Goal: Task Accomplishment & Management: Use online tool/utility

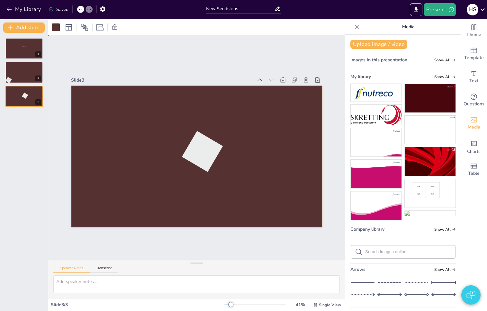
click at [231, 206] on div at bounding box center [196, 156] width 251 height 141
click at [22, 71] on div at bounding box center [24, 73] width 39 height 22
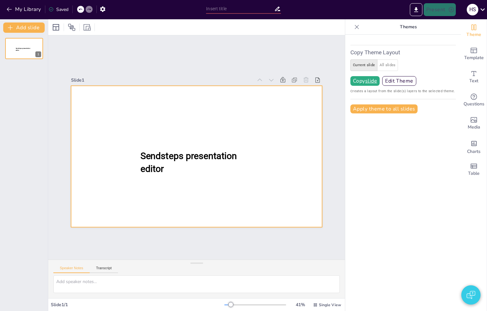
type input "New Sendsteps"
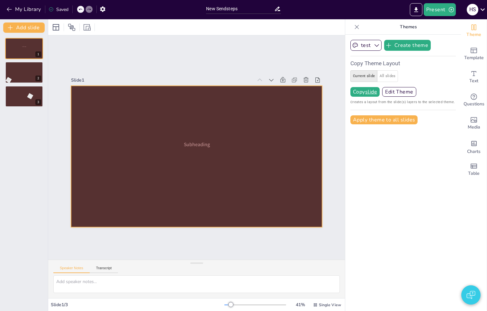
click at [179, 166] on div at bounding box center [196, 156] width 251 height 141
click at [18, 79] on div at bounding box center [24, 73] width 39 height 22
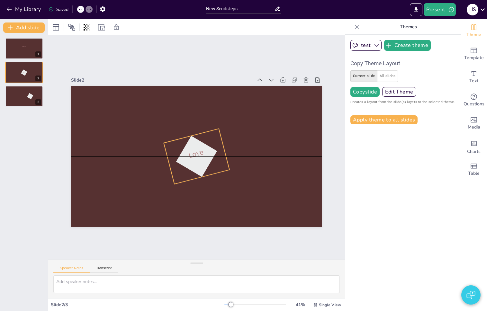
drag, startPoint x: 98, startPoint y: 205, endPoint x: 199, endPoint y: 156, distance: 112.9
click at [199, 156] on div at bounding box center [197, 157] width 52 height 52
click at [181, 113] on div "Ungroup" at bounding box center [181, 116] width 23 height 10
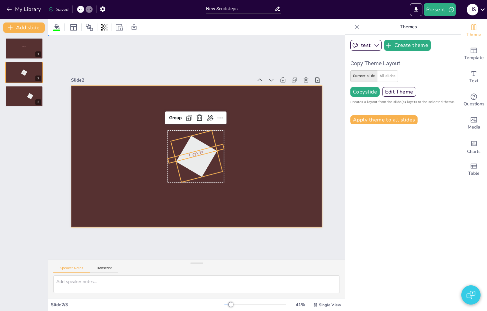
click at [271, 162] on div at bounding box center [196, 156] width 251 height 141
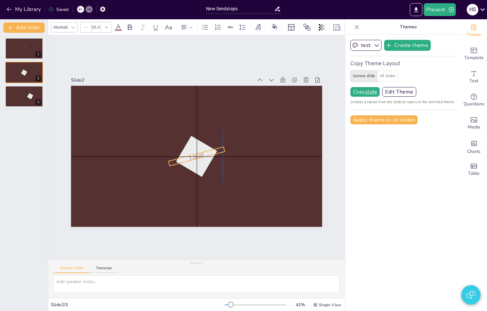
click at [195, 150] on span "Love" at bounding box center [196, 157] width 17 height 14
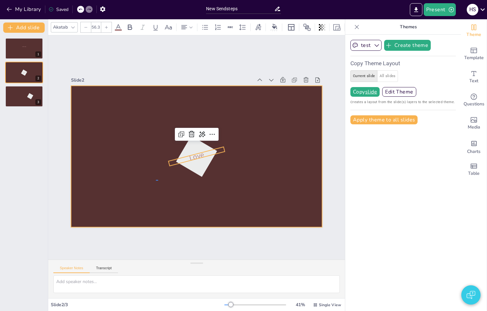
drag, startPoint x: 156, startPoint y: 180, endPoint x: 230, endPoint y: 142, distance: 83.0
click at [226, 144] on div at bounding box center [196, 156] width 251 height 141
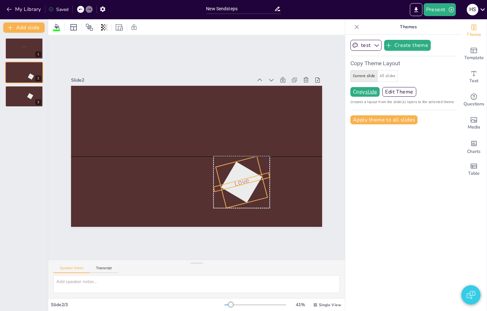
drag, startPoint x: 206, startPoint y: 158, endPoint x: 252, endPoint y: 181, distance: 50.8
click at [252, 86] on div "Love" at bounding box center [196, 86] width 251 height 0
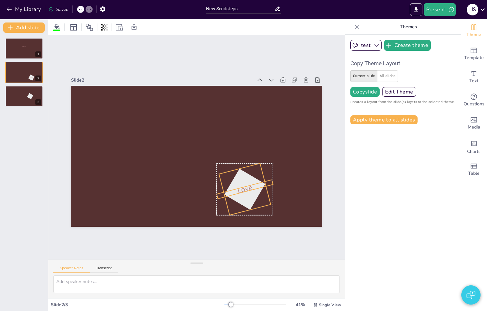
drag, startPoint x: 248, startPoint y: 184, endPoint x: 253, endPoint y: 197, distance: 14.0
click at [253, 197] on div at bounding box center [245, 190] width 52 height 52
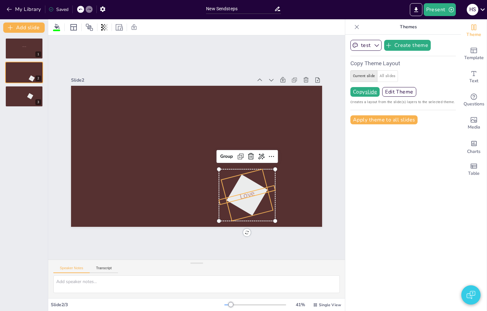
click at [247, 194] on span "Love" at bounding box center [247, 195] width 17 height 14
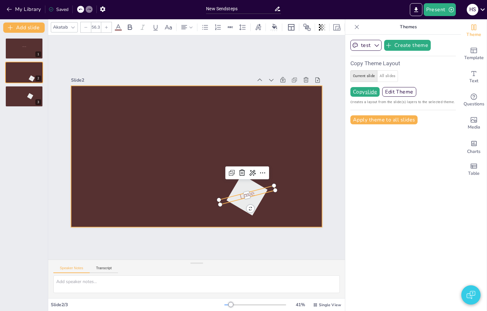
click at [300, 193] on div at bounding box center [196, 156] width 251 height 141
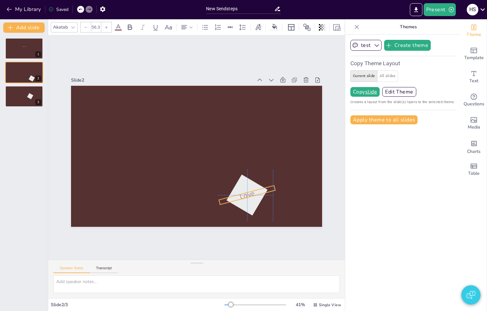
click at [249, 193] on p "Love" at bounding box center [247, 195] width 58 height 24
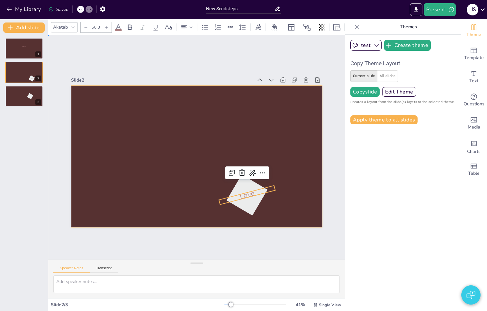
click at [277, 205] on div at bounding box center [196, 156] width 251 height 141
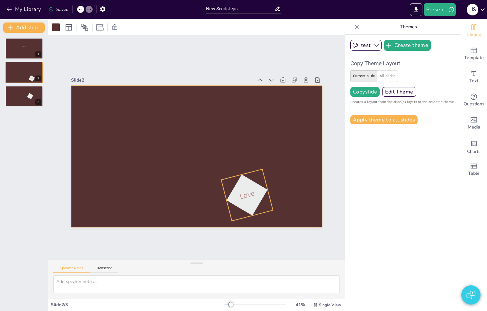
click at [241, 206] on div at bounding box center [247, 196] width 52 height 52
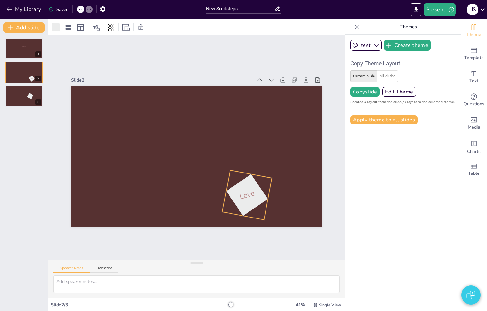
drag, startPoint x: 251, startPoint y: 224, endPoint x: 266, endPoint y: 197, distance: 30.6
click at [266, 197] on div "Love 281 °" at bounding box center [196, 156] width 251 height 141
click at [271, 207] on div at bounding box center [196, 156] width 251 height 141
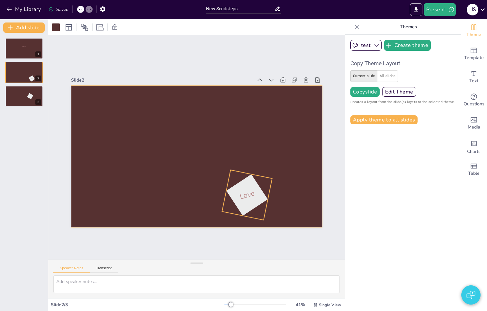
click at [258, 205] on div at bounding box center [247, 195] width 50 height 50
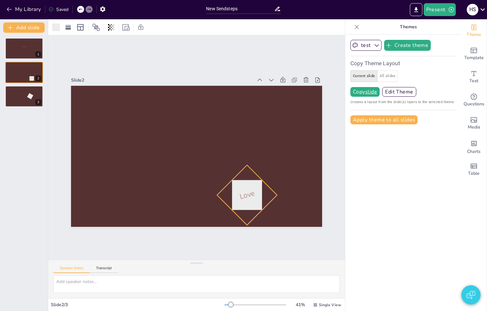
drag, startPoint x: 275, startPoint y: 199, endPoint x: 229, endPoint y: 206, distance: 46.5
click at [229, 206] on div "Love 45 °" at bounding box center [196, 156] width 251 height 141
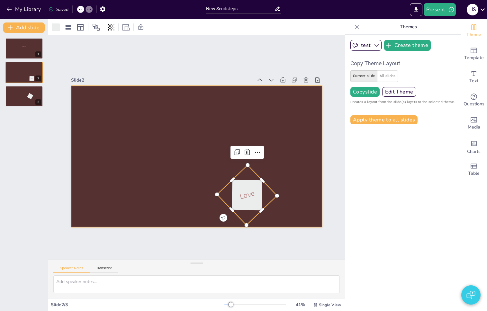
click at [271, 211] on div at bounding box center [196, 156] width 251 height 141
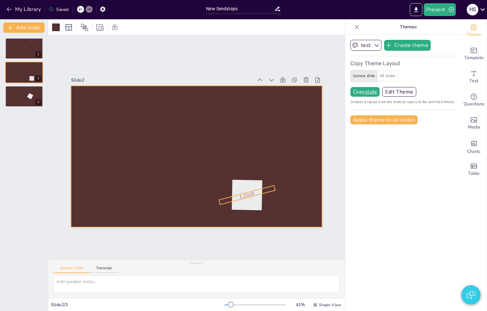
click at [246, 194] on div "Love" at bounding box center [196, 156] width 251 height 141
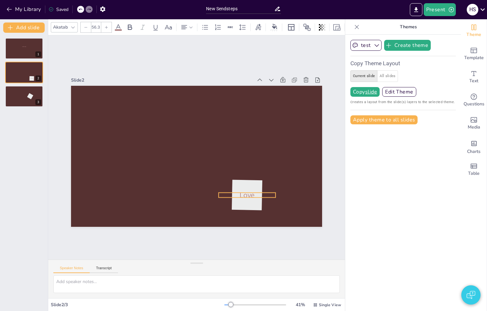
click at [242, 206] on div "Love 0 °" at bounding box center [196, 156] width 251 height 141
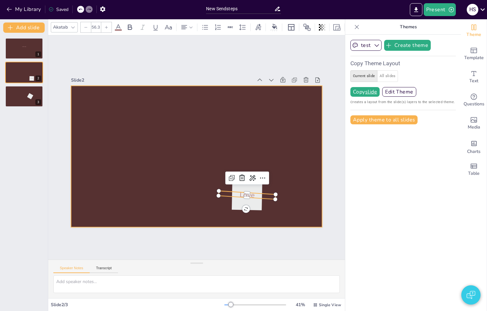
click at [274, 212] on div at bounding box center [196, 156] width 251 height 141
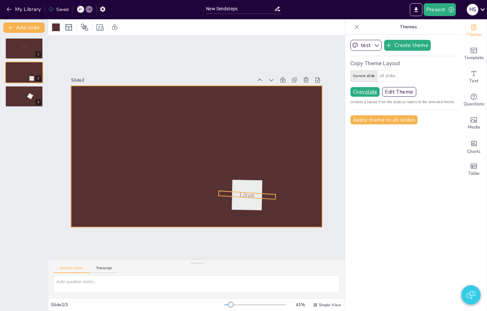
click at [239, 196] on div "Love" at bounding box center [196, 156] width 251 height 141
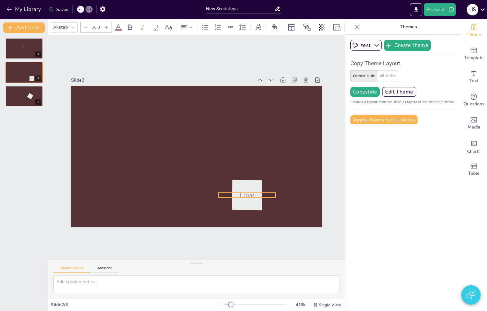
click at [242, 207] on div "Love 0 °" at bounding box center [196, 156] width 251 height 141
click at [243, 206] on div "Love 358 °" at bounding box center [196, 156] width 251 height 141
click at [243, 207] on div "Love 357 °" at bounding box center [196, 156] width 251 height 141
click at [242, 207] on div "Love 0 °" at bounding box center [196, 156] width 251 height 141
click at [243, 208] on div "Love 358 °" at bounding box center [196, 156] width 251 height 141
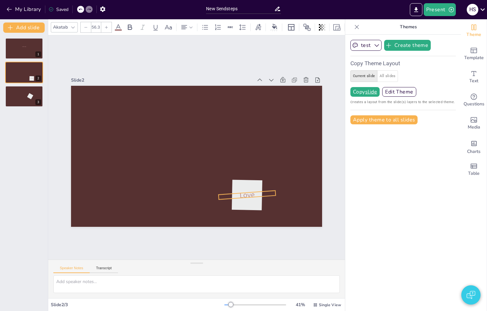
click at [244, 209] on div "Love 356 °" at bounding box center [196, 156] width 251 height 141
click at [243, 208] on div "Love 357 °" at bounding box center [196, 156] width 251 height 141
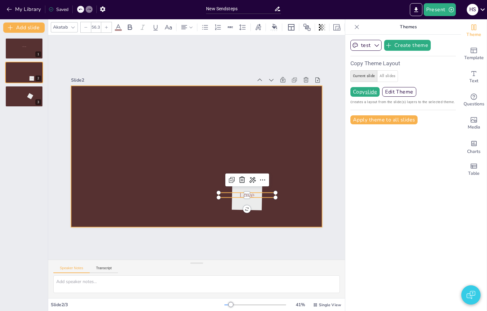
click at [264, 211] on div at bounding box center [196, 156] width 251 height 141
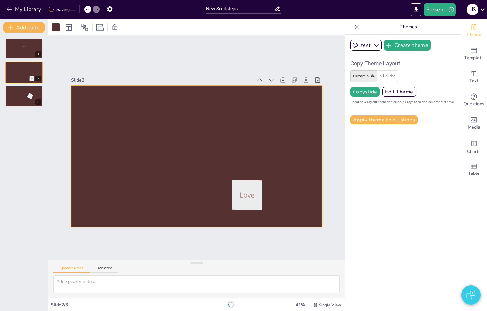
click at [272, 218] on div at bounding box center [196, 156] width 251 height 141
click at [237, 204] on div at bounding box center [247, 195] width 60 height 60
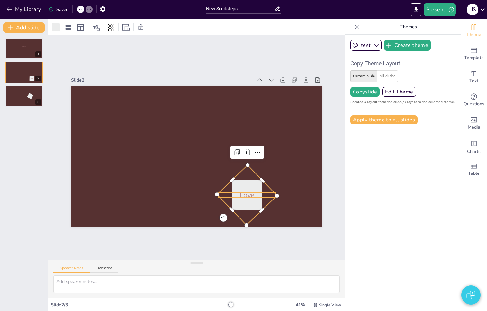
click at [241, 196] on span "Love" at bounding box center [247, 195] width 15 height 10
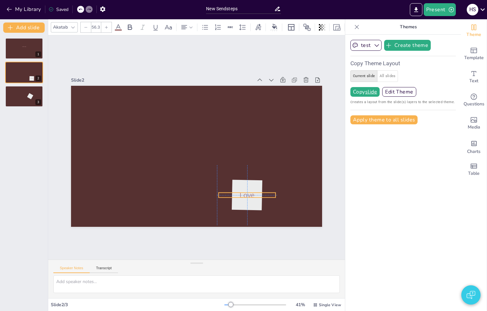
click at [241, 194] on span "Love" at bounding box center [247, 195] width 15 height 10
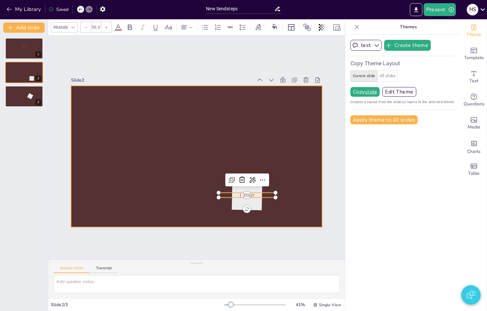
click at [273, 209] on div at bounding box center [196, 156] width 251 height 141
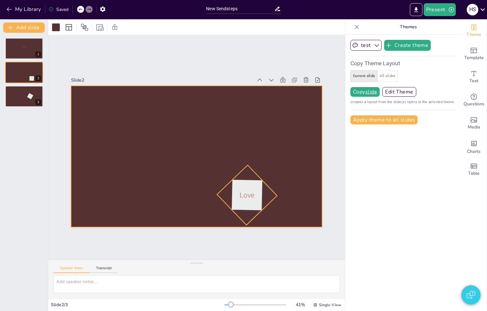
click at [240, 200] on div at bounding box center [247, 195] width 60 height 60
click at [206, 210] on div at bounding box center [196, 156] width 251 height 141
drag, startPoint x: 215, startPoint y: 213, endPoint x: 255, endPoint y: 191, distance: 45.5
click at [255, 86] on div "Love" at bounding box center [196, 86] width 251 height 0
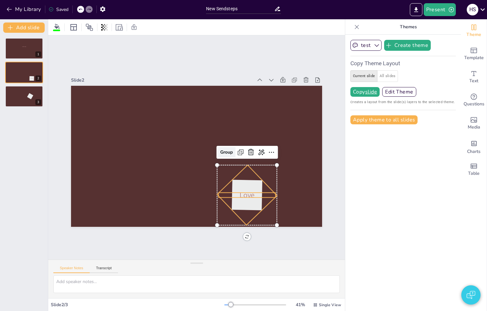
click at [223, 152] on div "Group" at bounding box center [227, 152] width 18 height 10
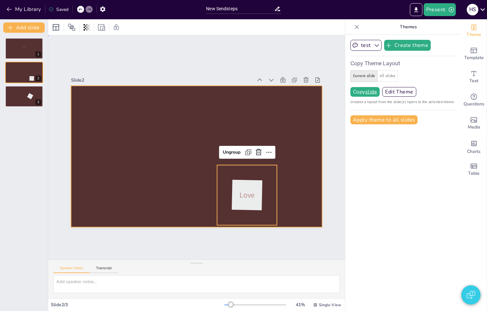
click at [311, 178] on div at bounding box center [196, 156] width 251 height 141
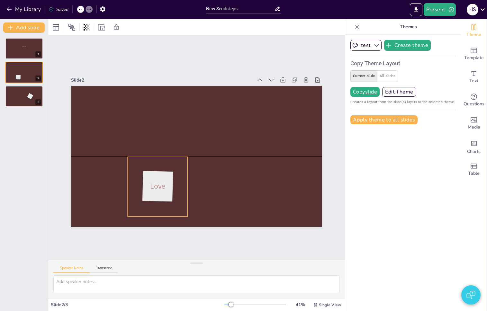
drag, startPoint x: 249, startPoint y: 194, endPoint x: 158, endPoint y: 187, distance: 91.0
click at [159, 186] on span "Love" at bounding box center [157, 186] width 15 height 10
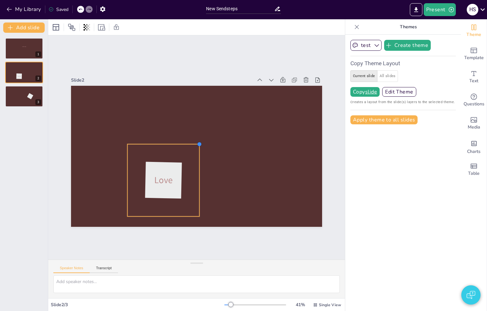
drag, startPoint x: 184, startPoint y: 154, endPoint x: 195, endPoint y: 142, distance: 16.4
click at [197, 142] on div at bounding box center [199, 144] width 5 height 5
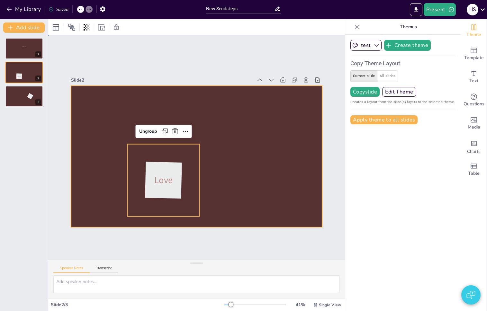
click at [206, 176] on div at bounding box center [196, 156] width 251 height 141
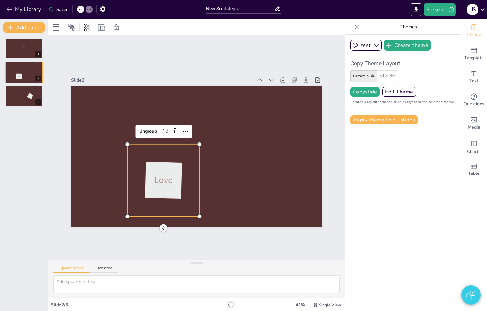
click at [183, 186] on div at bounding box center [163, 180] width 72 height 72
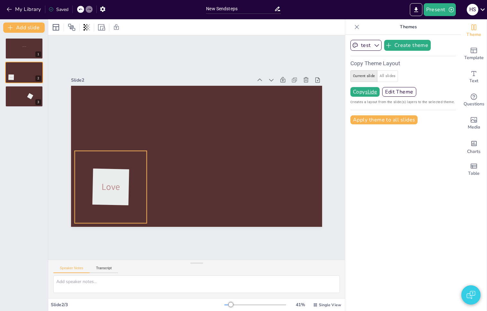
drag, startPoint x: 165, startPoint y: 191, endPoint x: 130, endPoint y: 193, distance: 35.1
click at [130, 193] on div at bounding box center [111, 187] width 72 height 72
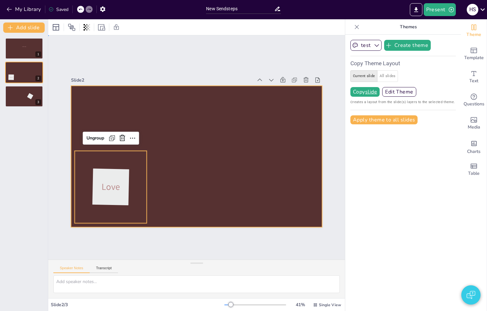
click at [165, 189] on div at bounding box center [196, 156] width 251 height 141
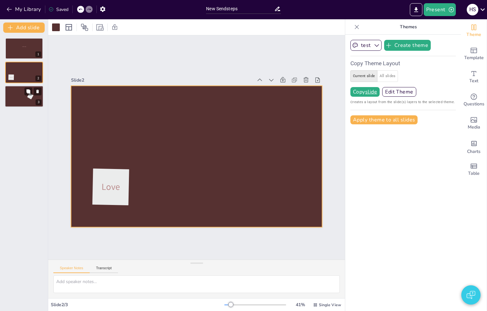
click at [23, 99] on div at bounding box center [24, 97] width 39 height 22
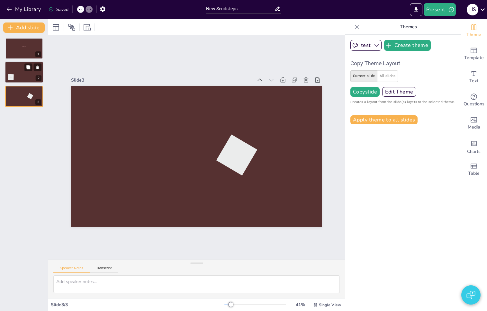
click at [19, 72] on div at bounding box center [24, 73] width 39 height 22
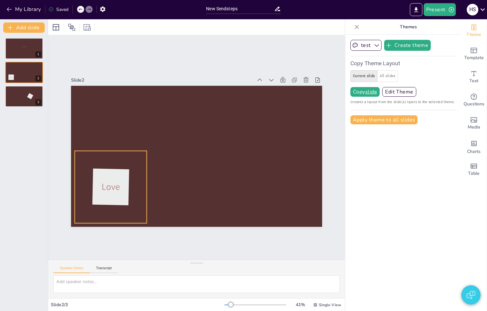
click at [99, 199] on div at bounding box center [111, 187] width 72 height 72
click at [89, 134] on div "Ungroup" at bounding box center [95, 138] width 23 height 10
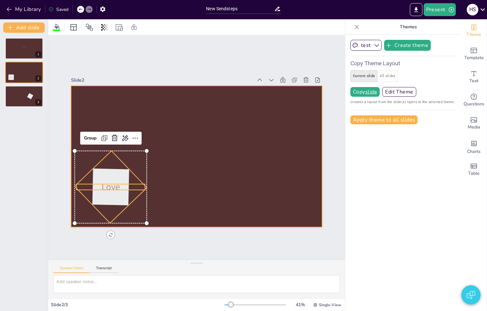
click at [200, 192] on div at bounding box center [196, 156] width 251 height 141
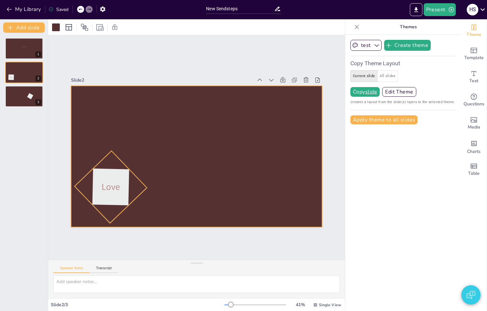
click at [113, 195] on div at bounding box center [111, 187] width 72 height 72
click at [150, 209] on div at bounding box center [196, 156] width 251 height 141
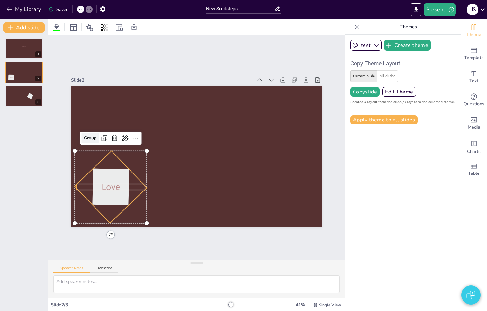
click at [90, 136] on div "Group" at bounding box center [90, 138] width 18 height 10
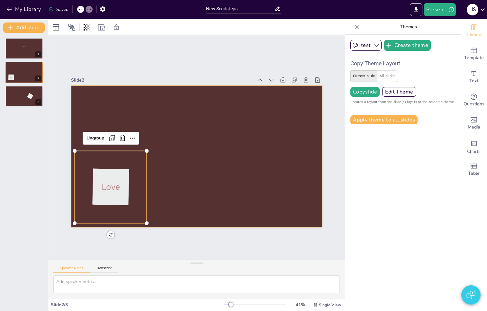
click at [177, 158] on div at bounding box center [196, 156] width 251 height 141
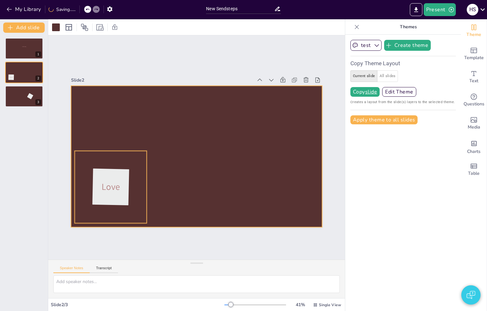
click at [109, 184] on span "Love" at bounding box center [111, 187] width 18 height 12
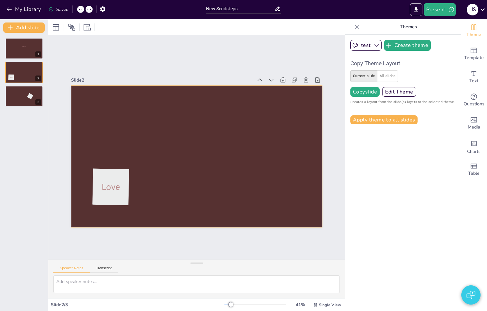
click at [158, 182] on div at bounding box center [196, 156] width 251 height 141
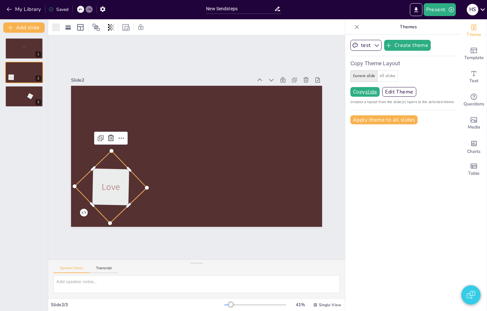
click at [103, 170] on div at bounding box center [111, 187] width 72 height 72
click at [102, 168] on div at bounding box center [111, 187] width 72 height 72
click at [178, 201] on div at bounding box center [196, 156] width 251 height 141
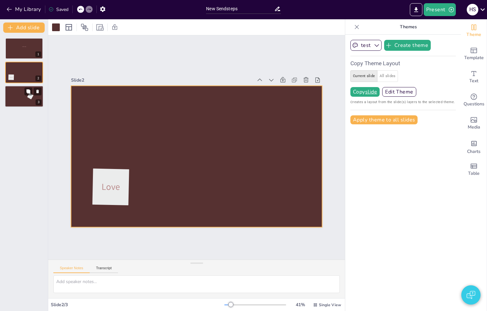
click at [13, 99] on div at bounding box center [24, 97] width 39 height 22
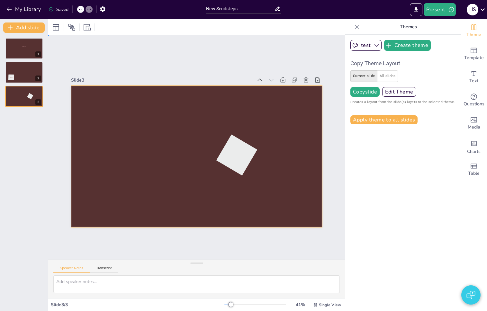
drag, startPoint x: 214, startPoint y: 183, endPoint x: 241, endPoint y: 142, distance: 49.3
click at [241, 86] on div at bounding box center [196, 86] width 251 height 0
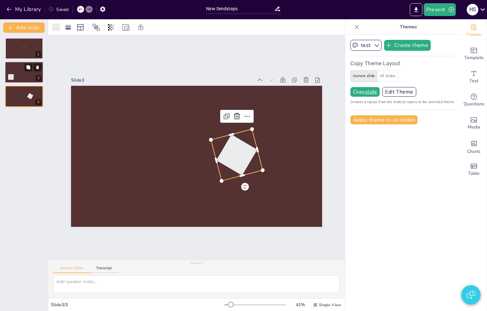
click at [17, 79] on div at bounding box center [24, 73] width 39 height 22
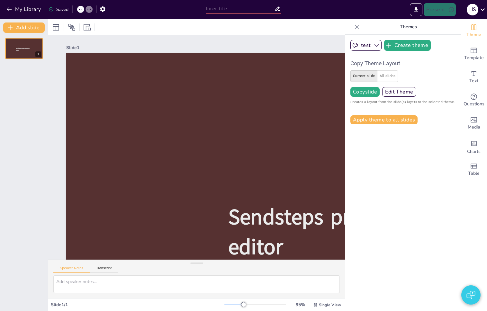
type input "New Sendsteps"
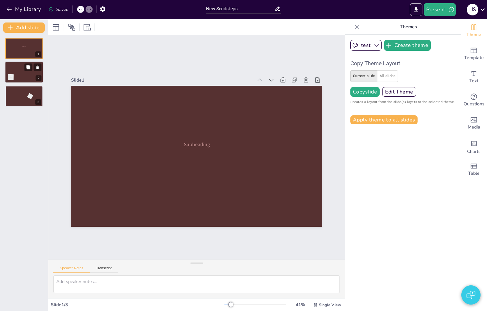
click at [7, 73] on div at bounding box center [24, 73] width 39 height 22
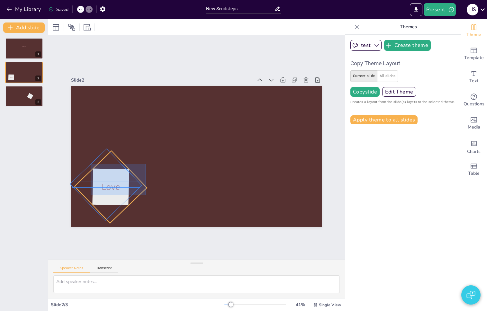
drag, startPoint x: 146, startPoint y: 164, endPoint x: 91, endPoint y: 195, distance: 63.5
click at [91, 86] on div "Love" at bounding box center [196, 86] width 251 height 0
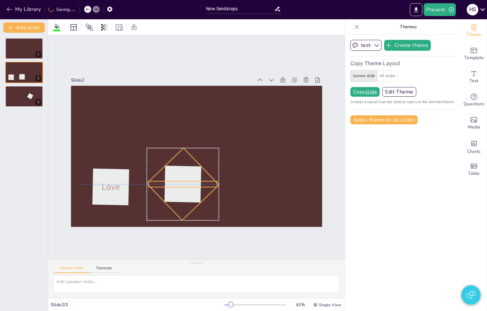
drag, startPoint x: 126, startPoint y: 191, endPoint x: 198, endPoint y: 186, distance: 72.3
click at [198, 186] on div at bounding box center [183, 184] width 72 height 72
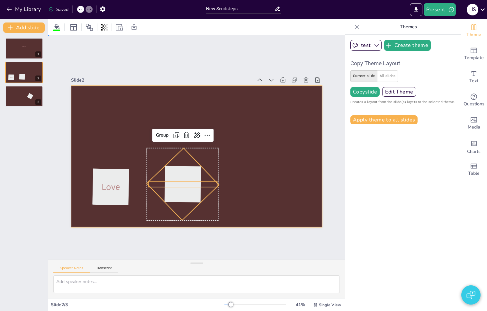
click at [246, 180] on div at bounding box center [196, 156] width 251 height 141
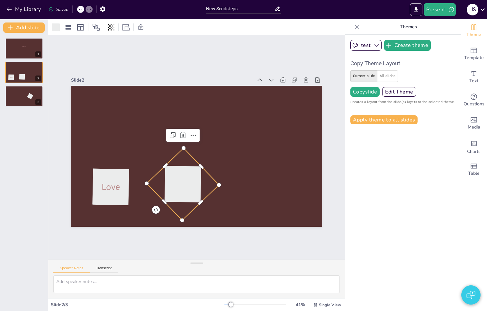
click at [206, 182] on div at bounding box center [183, 184] width 72 height 72
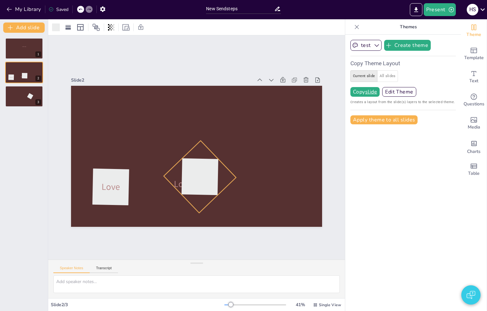
drag, startPoint x: 199, startPoint y: 184, endPoint x: 202, endPoint y: 181, distance: 4.4
click at [216, 175] on div at bounding box center [200, 177] width 72 height 72
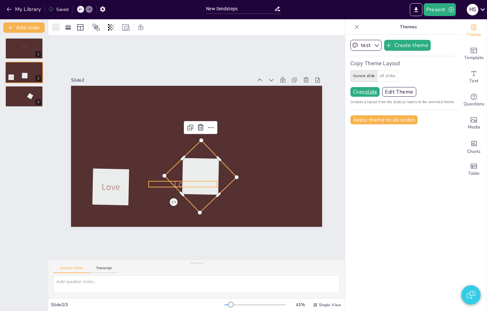
click at [160, 184] on p "Love" at bounding box center [183, 184] width 69 height 13
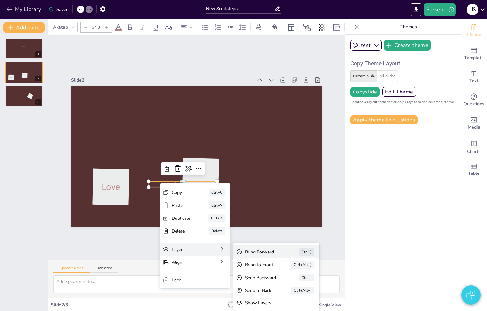
click at [259, 249] on div "Bring Forward" at bounding box center [263, 252] width 36 height 6
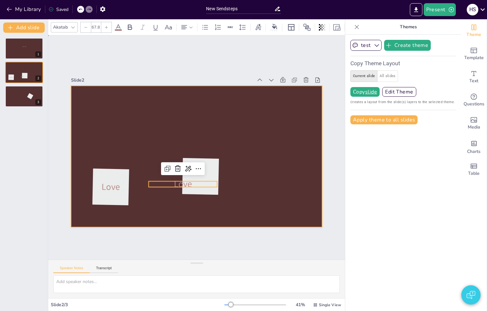
click at [234, 190] on div at bounding box center [196, 156] width 251 height 141
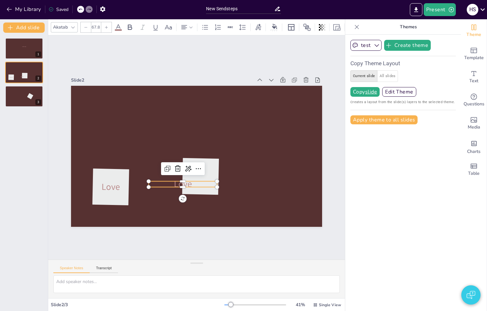
click at [199, 188] on p "Love" at bounding box center [183, 184] width 69 height 13
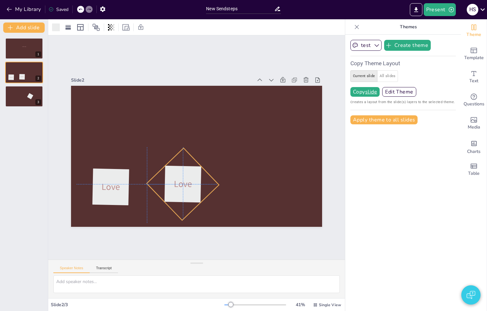
drag, startPoint x: 201, startPoint y: 190, endPoint x: 181, endPoint y: 197, distance: 21.1
click at [181, 197] on div at bounding box center [183, 184] width 72 height 72
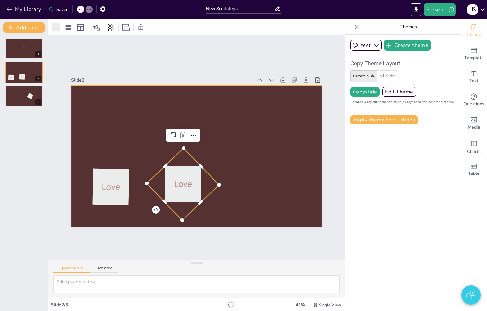
click at [209, 213] on div at bounding box center [196, 156] width 251 height 141
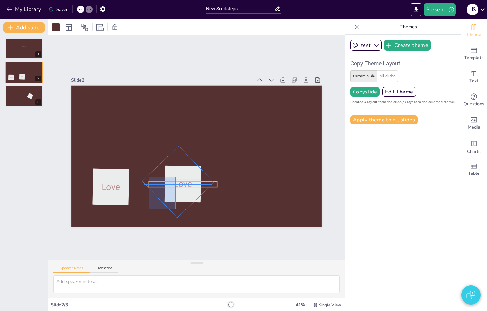
drag, startPoint x: 149, startPoint y: 209, endPoint x: 180, endPoint y: 175, distance: 45.7
click at [180, 86] on div "Love Love" at bounding box center [196, 86] width 251 height 0
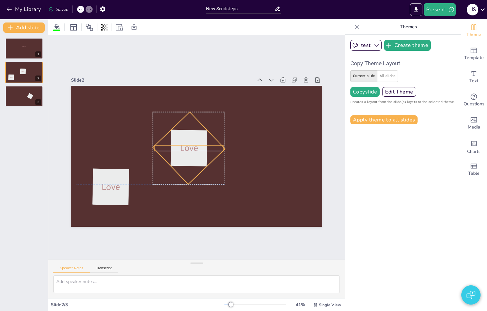
drag, startPoint x: 182, startPoint y: 190, endPoint x: 188, endPoint y: 152, distance: 38.7
click at [188, 86] on div "Love Love" at bounding box center [196, 86] width 251 height 0
click at [188, 146] on span "Love" at bounding box center [189, 148] width 18 height 12
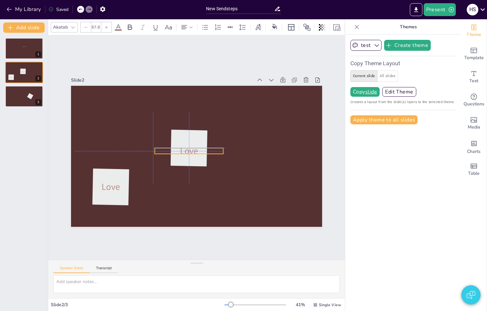
click at [190, 147] on span "Love" at bounding box center [189, 151] width 18 height 12
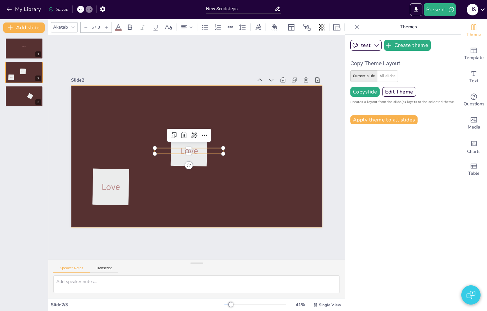
click at [231, 165] on div at bounding box center [196, 156] width 251 height 141
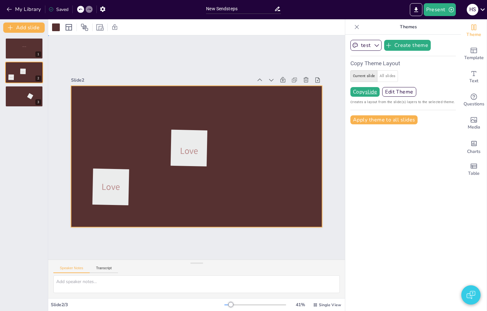
drag, startPoint x: 167, startPoint y: 171, endPoint x: 194, endPoint y: 146, distance: 36.8
click at [194, 86] on div "Love Love" at bounding box center [196, 86] width 251 height 0
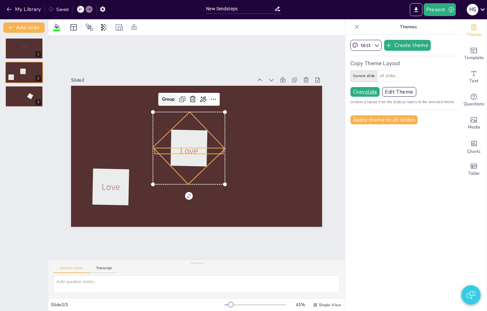
click at [166, 100] on div "Group" at bounding box center [169, 99] width 18 height 10
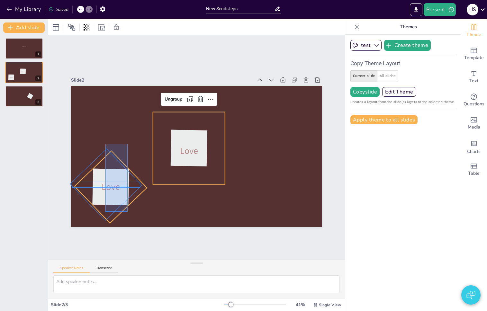
drag, startPoint x: 127, startPoint y: 146, endPoint x: 105, endPoint y: 212, distance: 69.9
click at [105, 86] on div "Love Love" at bounding box center [196, 86] width 251 height 0
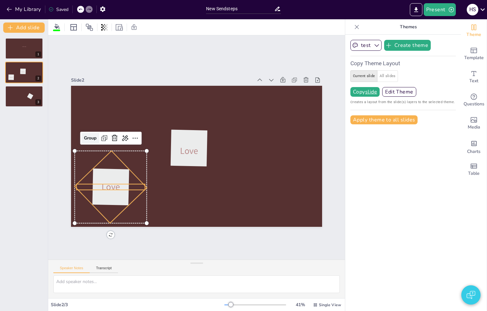
click at [91, 134] on div "Group" at bounding box center [90, 138] width 18 height 10
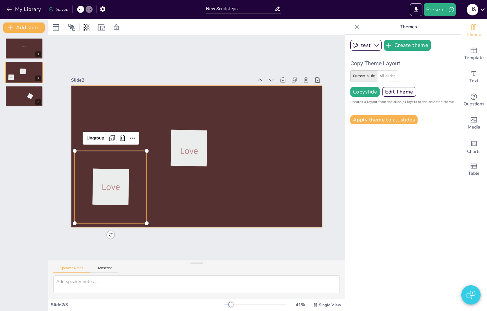
click at [230, 201] on div at bounding box center [196, 156] width 251 height 141
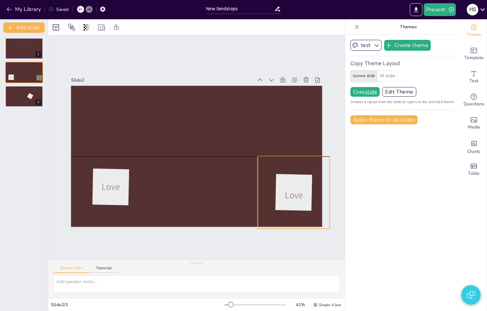
drag, startPoint x: 187, startPoint y: 149, endPoint x: 289, endPoint y: 190, distance: 110.2
click at [292, 191] on span "Love" at bounding box center [294, 195] width 18 height 12
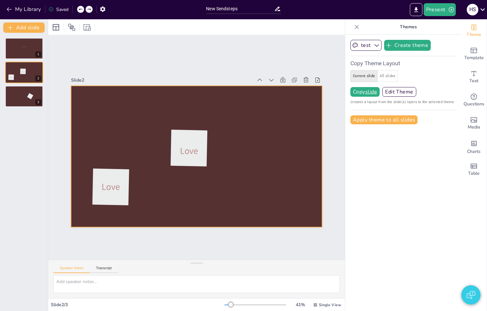
click at [269, 193] on div at bounding box center [196, 156] width 251 height 141
drag, startPoint x: 183, startPoint y: 156, endPoint x: 195, endPoint y: 138, distance: 21.8
click at [195, 86] on div "Love Love" at bounding box center [196, 86] width 251 height 0
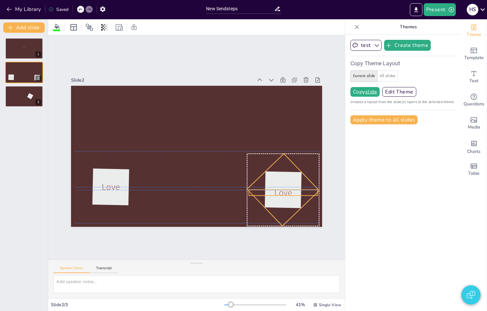
drag, startPoint x: 182, startPoint y: 153, endPoint x: 276, endPoint y: 194, distance: 102.5
click at [276, 194] on span "Love" at bounding box center [283, 193] width 18 height 12
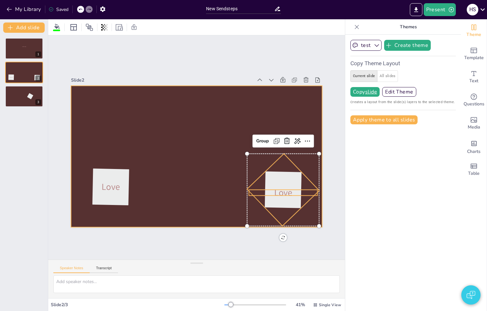
click at [183, 207] on div at bounding box center [196, 156] width 251 height 141
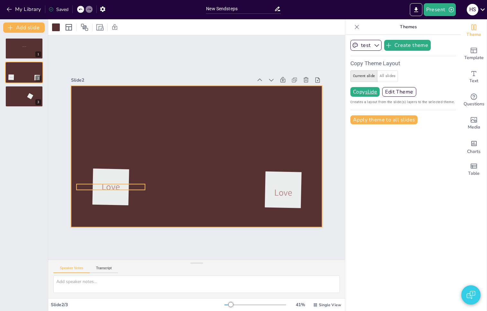
click at [95, 185] on p "Love" at bounding box center [111, 187] width 69 height 13
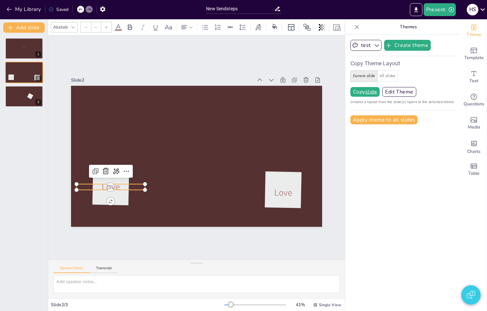
type input "67.8"
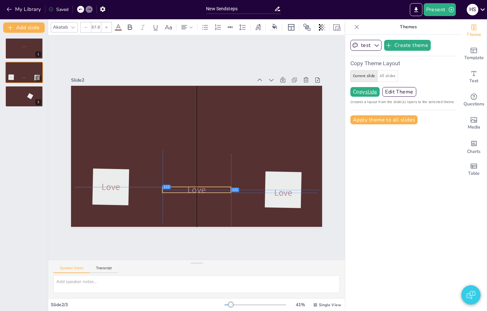
drag, startPoint x: 126, startPoint y: 184, endPoint x: 210, endPoint y: 183, distance: 84.3
click at [210, 184] on p "Love" at bounding box center [196, 190] width 69 height 13
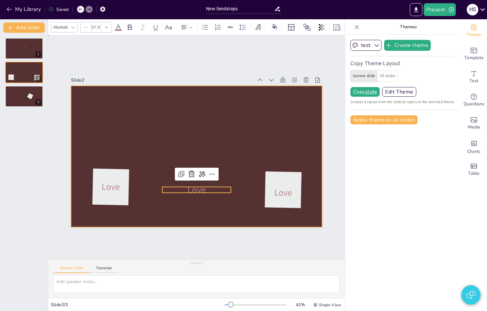
click at [211, 209] on div at bounding box center [196, 156] width 251 height 141
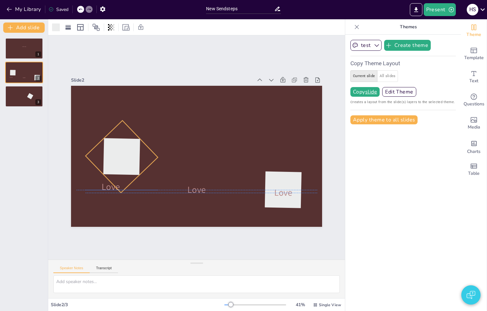
drag, startPoint x: 109, startPoint y: 216, endPoint x: 118, endPoint y: 186, distance: 30.9
click at [120, 86] on div "Love Love Love" at bounding box center [196, 86] width 251 height 0
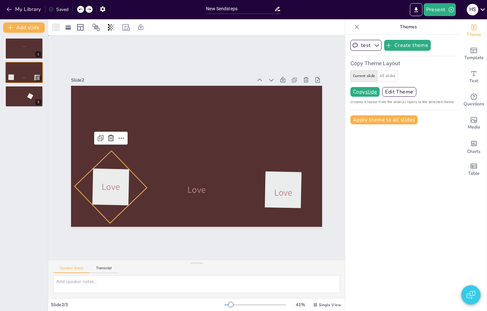
click at [178, 64] on div "Slide 1 Subheading Slide 2 Love Love Love Slide 3" at bounding box center [196, 147] width 297 height 225
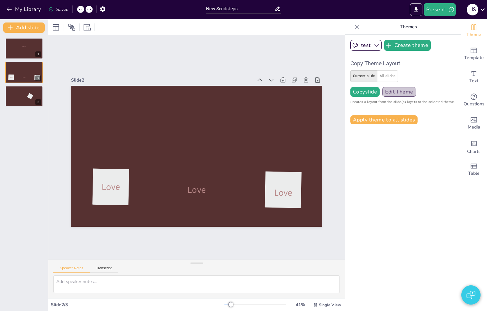
click at [403, 95] on button "Edit Theme" at bounding box center [399, 92] width 34 height 10
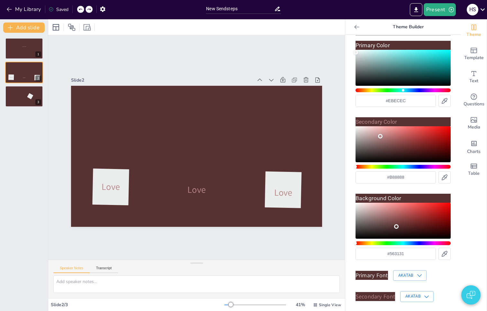
scroll to position [58, 0]
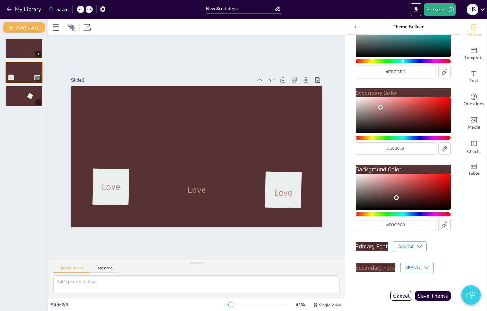
click at [356, 180] on div "Color" at bounding box center [403, 192] width 95 height 36
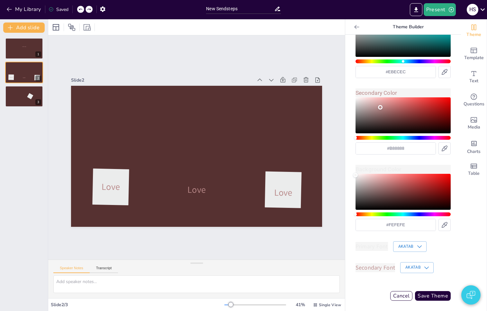
type input "#ffffff"
drag, startPoint x: 356, startPoint y: 179, endPoint x: 349, endPoint y: 173, distance: 9.3
click at [353, 173] on div "Color" at bounding box center [355, 174] width 5 height 5
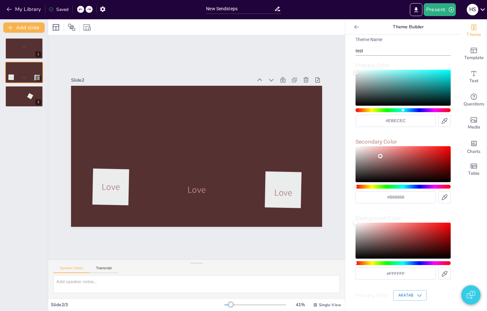
scroll to position [0, 0]
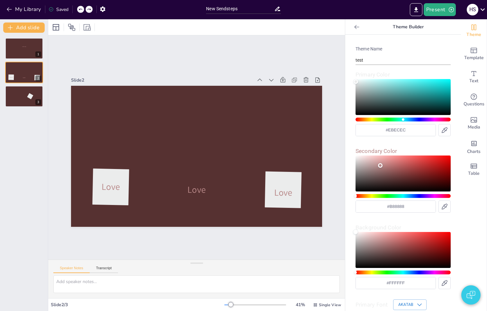
type input "#4c6a6a"
click at [377, 100] on div "Color" at bounding box center [403, 97] width 95 height 36
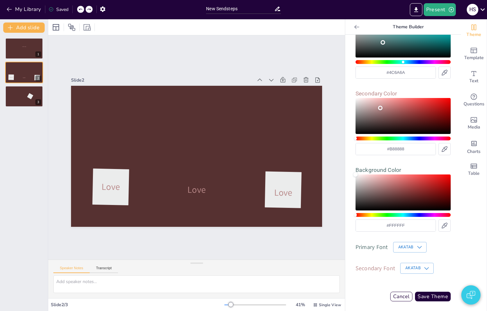
scroll to position [58, 0]
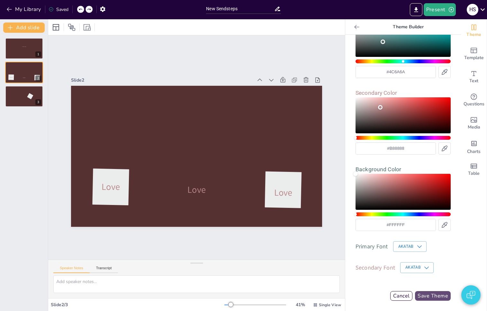
click at [426, 299] on button "Save Theme" at bounding box center [433, 296] width 36 height 10
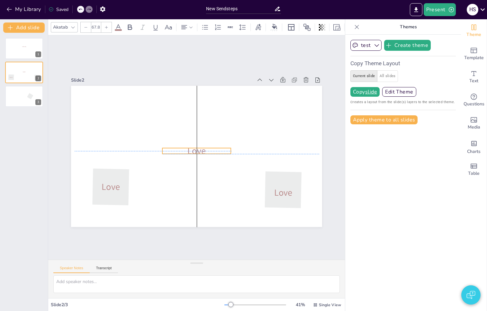
drag, startPoint x: 187, startPoint y: 189, endPoint x: 188, endPoint y: 148, distance: 41.2
click at [188, 148] on span "Love" at bounding box center [197, 151] width 18 height 12
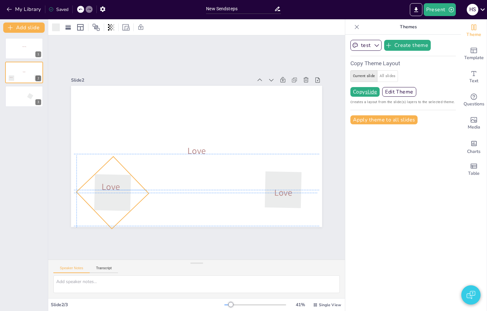
drag, startPoint x: 112, startPoint y: 169, endPoint x: 111, endPoint y: 175, distance: 6.6
click at [111, 175] on div at bounding box center [113, 193] width 72 height 72
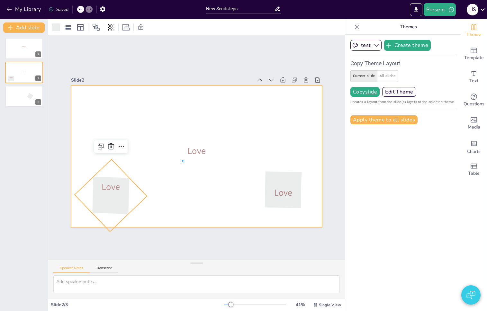
drag, startPoint x: 183, startPoint y: 162, endPoint x: 205, endPoint y: 137, distance: 33.5
click at [205, 137] on div at bounding box center [196, 156] width 251 height 141
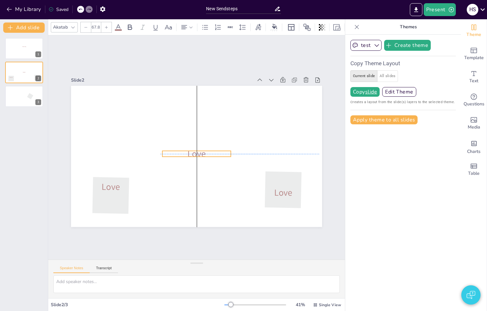
click at [197, 151] on span "Love" at bounding box center [197, 154] width 18 height 12
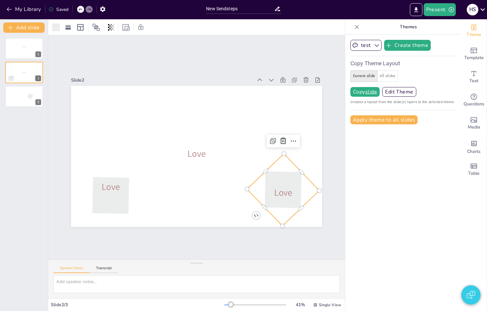
click at [269, 165] on div at bounding box center [283, 190] width 72 height 72
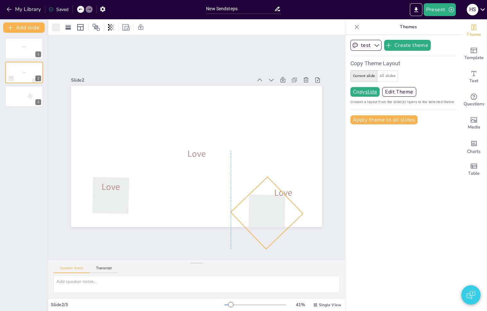
drag, startPoint x: 280, startPoint y: 165, endPoint x: 255, endPoint y: 192, distance: 37.3
click at [255, 86] on div "Love Love Love" at bounding box center [196, 86] width 251 height 0
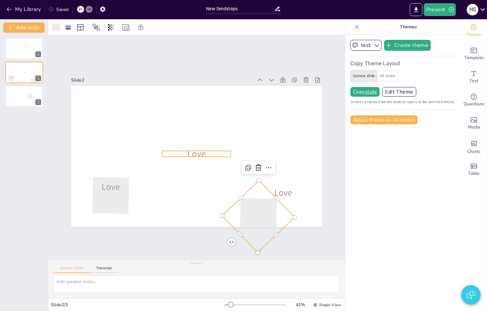
click at [196, 152] on span "Love" at bounding box center [197, 154] width 18 height 12
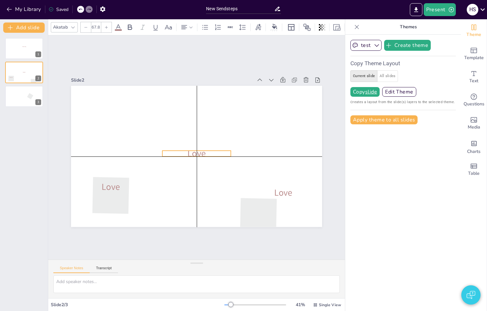
click at [195, 152] on span "Love" at bounding box center [197, 154] width 18 height 12
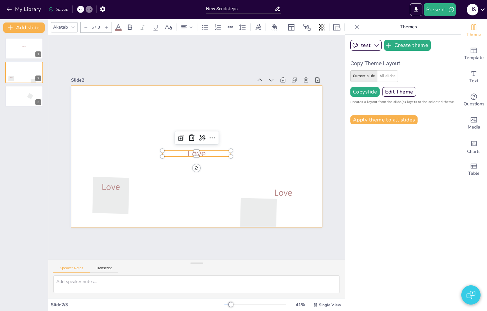
click at [222, 176] on div at bounding box center [196, 156] width 251 height 141
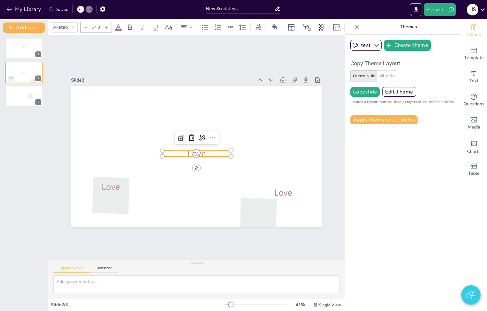
click at [212, 154] on div "Love Love Love" at bounding box center [196, 156] width 251 height 141
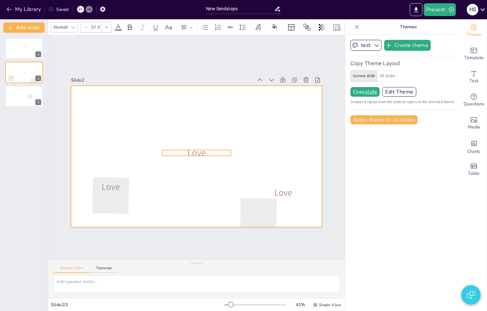
click at [220, 175] on div at bounding box center [196, 156] width 251 height 141
click at [209, 148] on p "Love" at bounding box center [196, 153] width 69 height 13
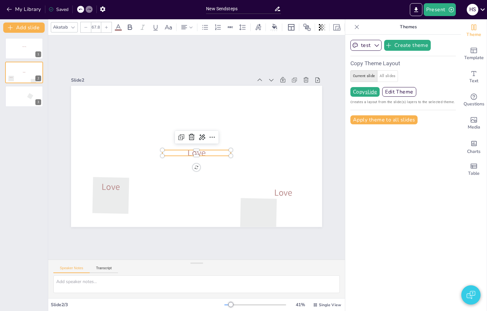
click at [209, 148] on p "Love" at bounding box center [196, 153] width 69 height 13
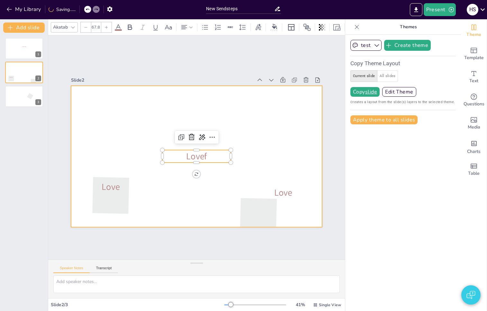
click at [210, 170] on div at bounding box center [196, 156] width 251 height 141
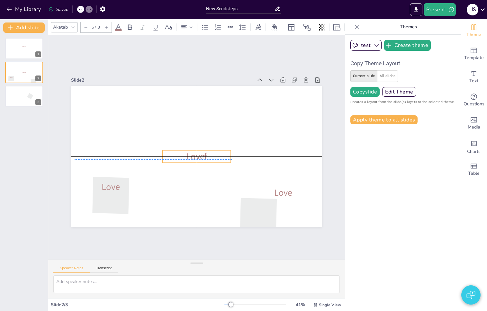
click at [208, 151] on p "Lovef" at bounding box center [196, 157] width 69 height 13
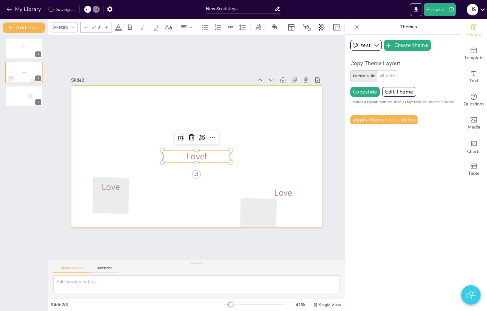
click at [234, 198] on div at bounding box center [259, 217] width 72 height 72
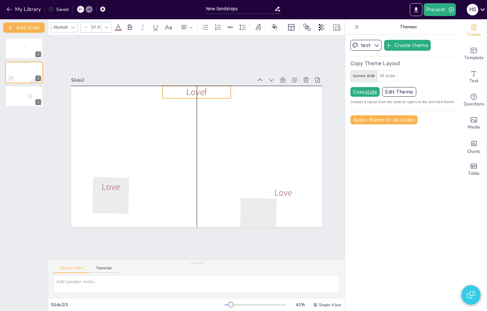
drag, startPoint x: 200, startPoint y: 153, endPoint x: 201, endPoint y: 90, distance: 63.4
click at [201, 90] on span "Lovef" at bounding box center [196, 92] width 21 height 12
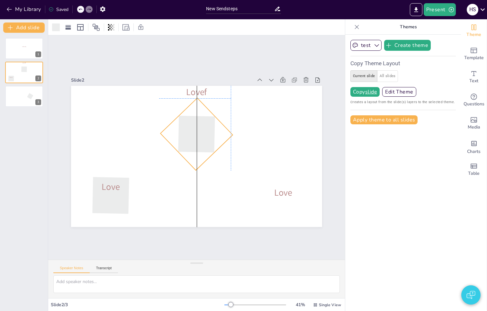
drag, startPoint x: 265, startPoint y: 209, endPoint x: 202, endPoint y: 127, distance: 103.6
click at [202, 127] on div at bounding box center [197, 134] width 72 height 72
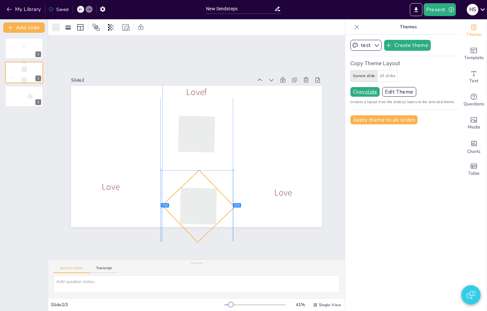
drag, startPoint x: 111, startPoint y: 195, endPoint x: 199, endPoint y: 205, distance: 88.3
click at [199, 205] on div at bounding box center [198, 206] width 72 height 72
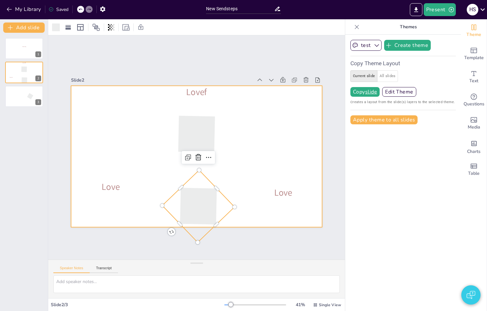
click at [275, 135] on div at bounding box center [196, 156] width 251 height 141
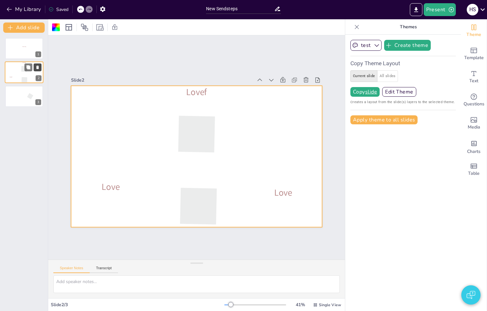
click at [37, 68] on icon at bounding box center [37, 68] width 3 height 4
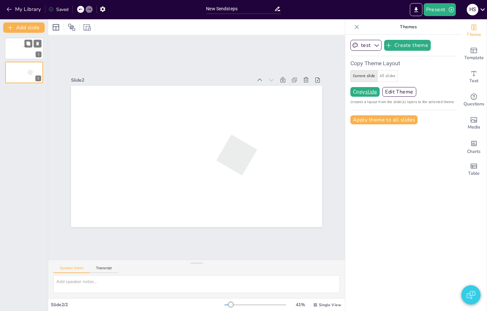
click at [23, 55] on div at bounding box center [24, 49] width 39 height 22
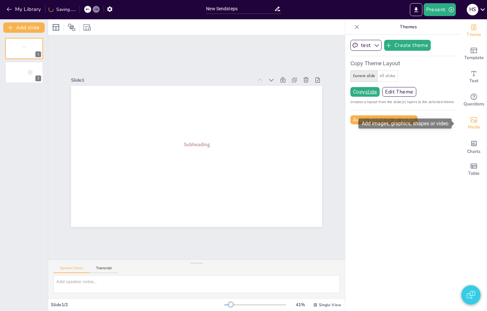
click at [473, 120] on icon "Add images, graphics, shapes or video" at bounding box center [474, 120] width 8 height 8
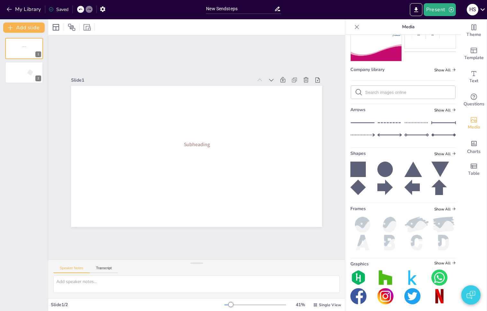
scroll to position [167, 0]
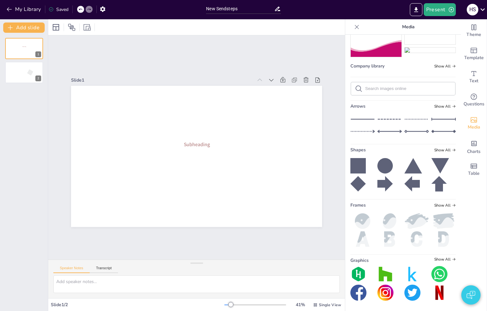
click at [359, 171] on icon at bounding box center [358, 165] width 15 height 15
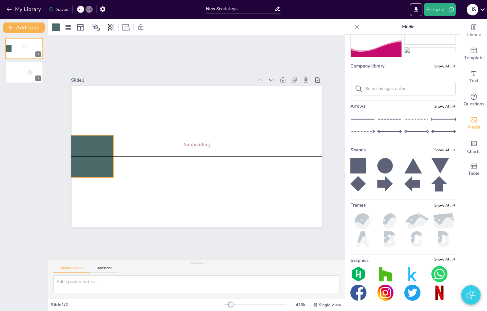
drag, startPoint x: 212, startPoint y: 170, endPoint x: 91, endPoint y: 151, distance: 121.6
click at [91, 151] on div at bounding box center [92, 156] width 42 height 42
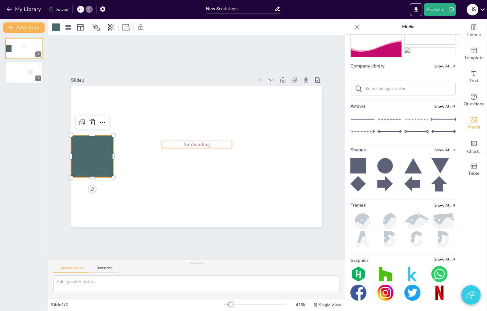
click at [196, 142] on span "Subheading" at bounding box center [197, 144] width 26 height 7
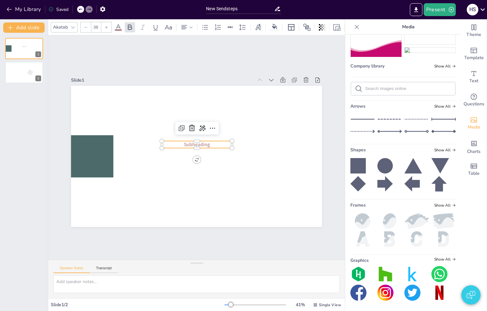
click at [357, 169] on icon at bounding box center [358, 165] width 15 height 15
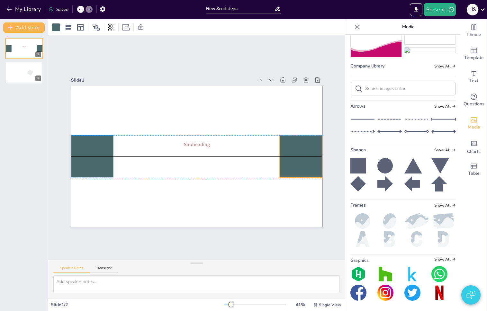
drag, startPoint x: 214, startPoint y: 174, endPoint x: 301, endPoint y: 157, distance: 88.8
click at [301, 157] on div at bounding box center [301, 156] width 42 height 42
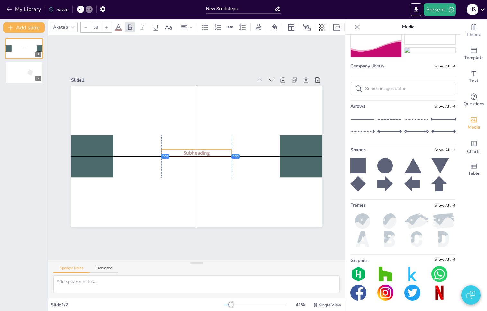
drag, startPoint x: 196, startPoint y: 144, endPoint x: 196, endPoint y: 152, distance: 7.7
click at [196, 152] on span "Subheading" at bounding box center [197, 153] width 26 height 7
drag, startPoint x: 201, startPoint y: 151, endPoint x: 200, endPoint y: 156, distance: 4.2
click at [200, 157] on span "Subheading" at bounding box center [197, 160] width 26 height 7
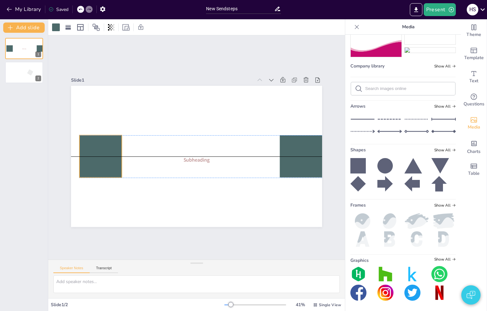
drag, startPoint x: 98, startPoint y: 163, endPoint x: 106, endPoint y: 163, distance: 8.4
click at [106, 163] on div at bounding box center [100, 156] width 42 height 42
click at [290, 163] on div at bounding box center [301, 156] width 42 height 42
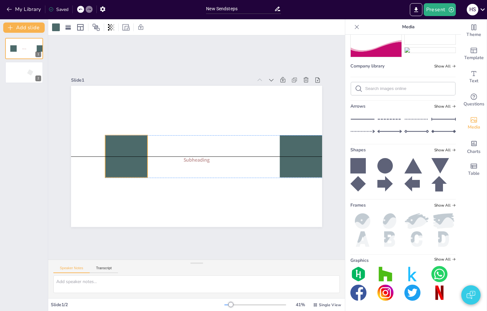
drag, startPoint x: 82, startPoint y: 161, endPoint x: 107, endPoint y: 162, distance: 25.7
click at [107, 162] on div at bounding box center [126, 156] width 42 height 42
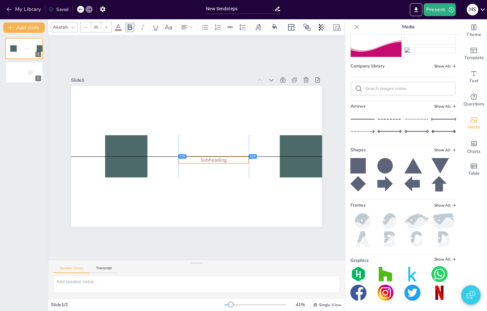
drag, startPoint x: 190, startPoint y: 161, endPoint x: 209, endPoint y: 160, distance: 18.7
click at [209, 160] on span "Subheading" at bounding box center [214, 160] width 26 height 7
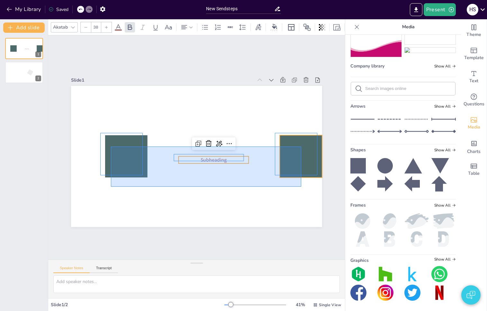
drag, startPoint x: 111, startPoint y: 187, endPoint x: 301, endPoint y: 147, distance: 194.6
click at [301, 86] on div "Subheading" at bounding box center [196, 86] width 251 height 0
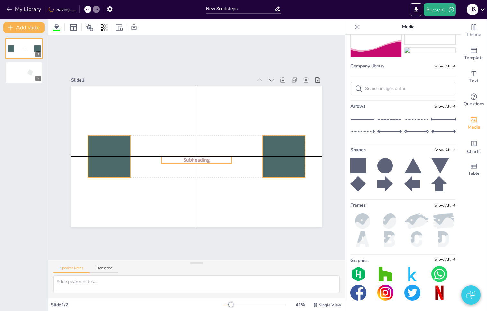
drag, startPoint x: 296, startPoint y: 154, endPoint x: 278, endPoint y: 154, distance: 17.7
click at [278, 154] on div at bounding box center [284, 156] width 42 height 42
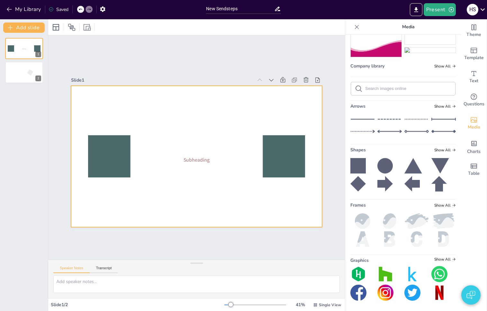
click at [206, 161] on div at bounding box center [196, 156] width 251 height 141
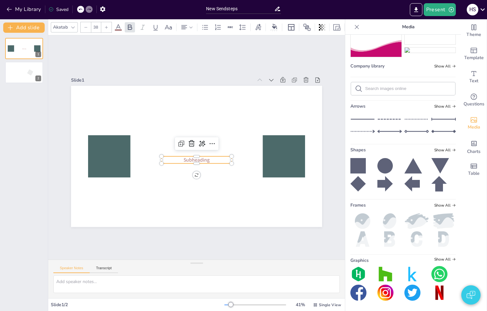
click at [206, 159] on p "Subheading" at bounding box center [196, 160] width 70 height 7
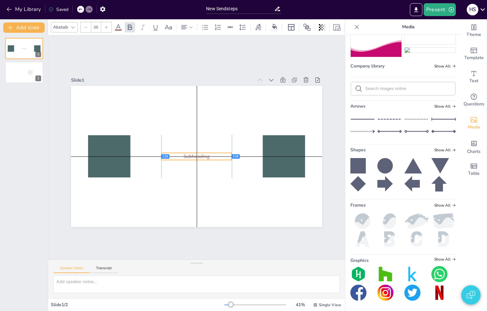
click at [206, 156] on p "Subheading" at bounding box center [196, 156] width 70 height 7
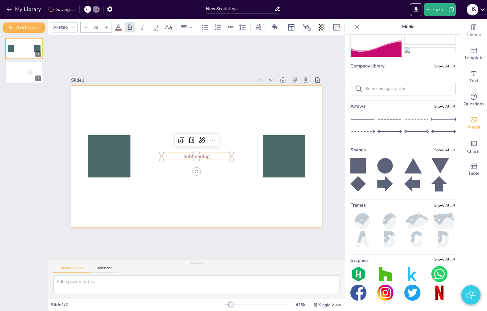
click at [215, 187] on div at bounding box center [196, 156] width 251 height 141
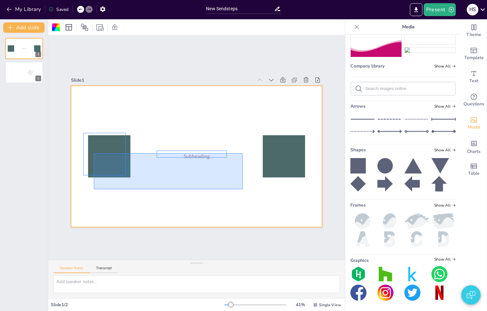
drag, startPoint x: 94, startPoint y: 189, endPoint x: 244, endPoint y: 153, distance: 154.9
click at [244, 153] on div at bounding box center [196, 156] width 251 height 141
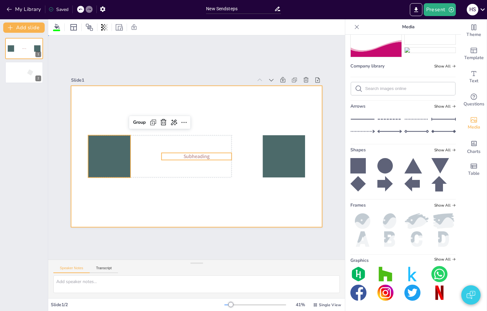
click at [237, 196] on div at bounding box center [196, 156] width 251 height 141
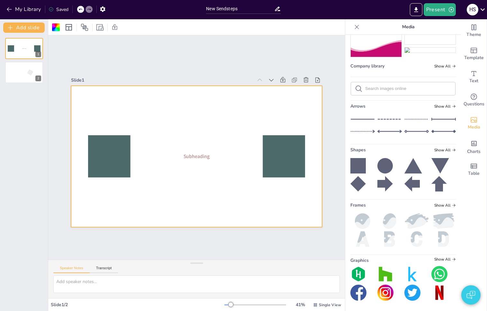
click at [111, 164] on div at bounding box center [109, 156] width 42 height 42
click at [191, 208] on div at bounding box center [196, 156] width 251 height 141
click at [470, 74] on icon "Add text boxes" at bounding box center [474, 74] width 8 height 8
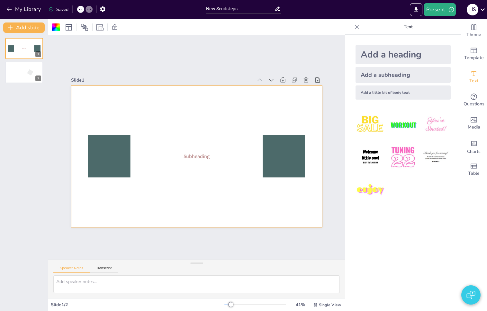
click at [381, 91] on div "Add a little bit of body text" at bounding box center [403, 93] width 95 height 14
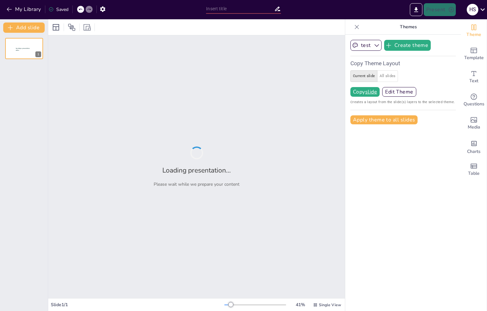
type input "New Sendsteps"
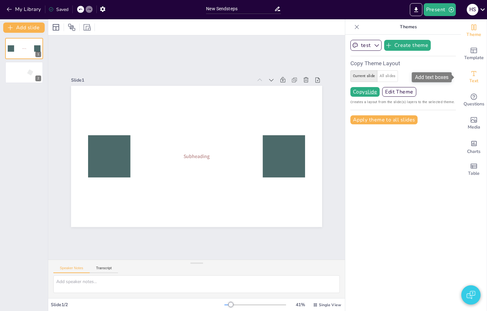
click at [470, 76] on icon "Add text boxes" at bounding box center [474, 74] width 8 height 8
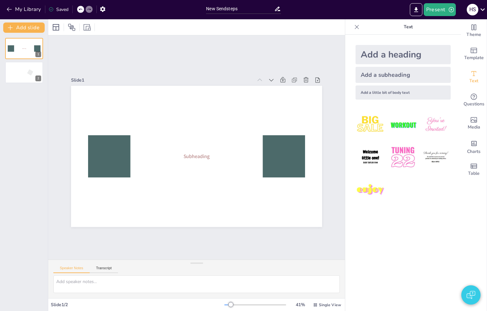
click at [403, 94] on div "Add a little bit of body text" at bounding box center [403, 93] width 95 height 14
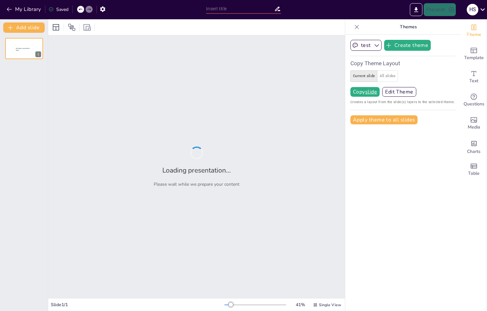
type input "New Sendsteps"
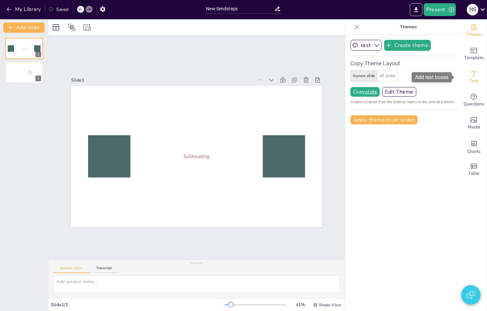
click at [470, 77] on icon "Add text boxes" at bounding box center [474, 74] width 8 height 8
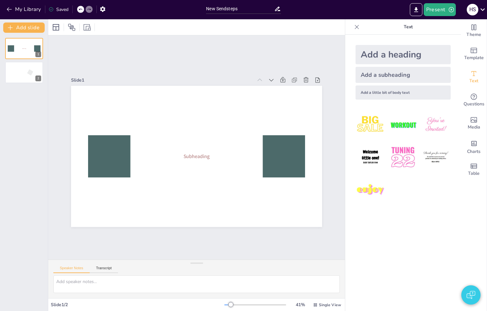
click at [401, 50] on div "Add a heading" at bounding box center [403, 54] width 95 height 19
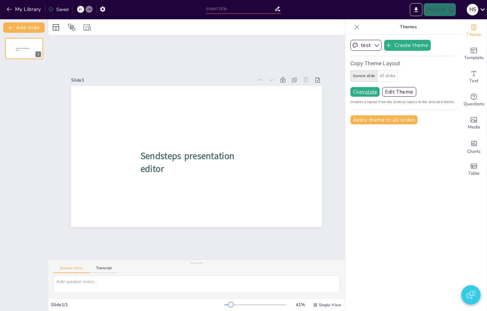
type input "New Sendsteps"
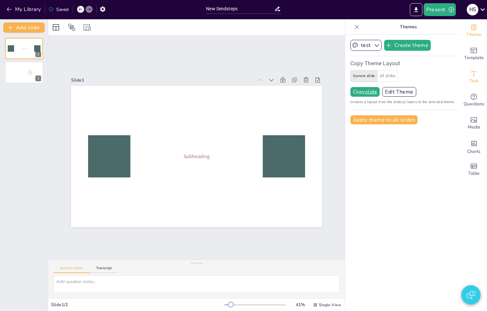
click at [477, 75] on div "Text" at bounding box center [474, 77] width 26 height 23
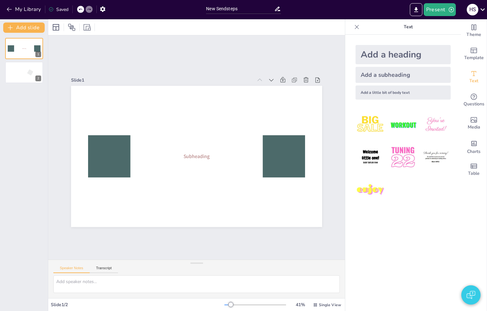
click at [367, 73] on div "Add a subheading" at bounding box center [403, 75] width 95 height 16
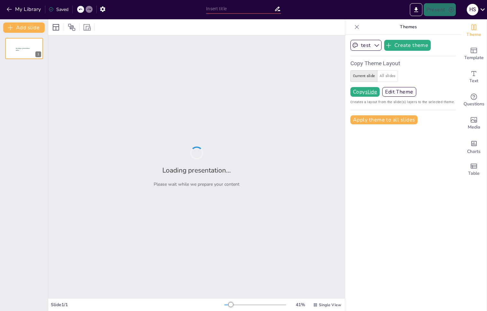
type input "New Sendsteps"
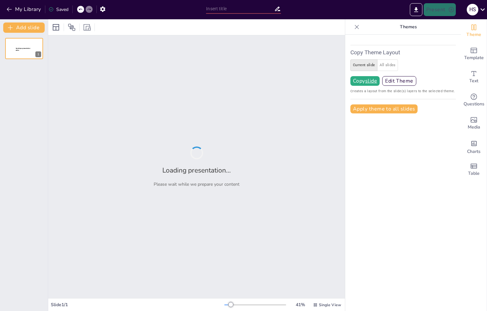
type input "New Sendsteps"
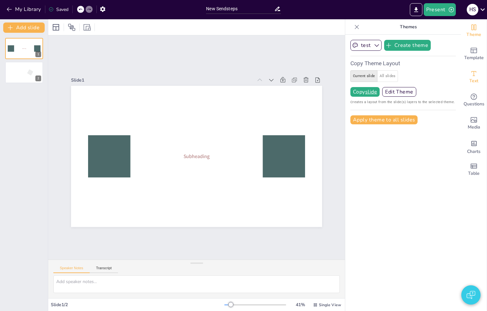
click at [481, 69] on div "Text" at bounding box center [474, 77] width 26 height 23
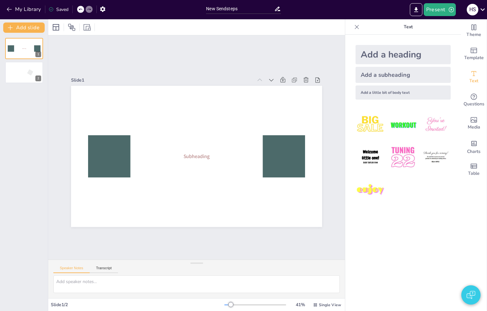
click at [391, 76] on div "Add a subheading" at bounding box center [403, 75] width 95 height 16
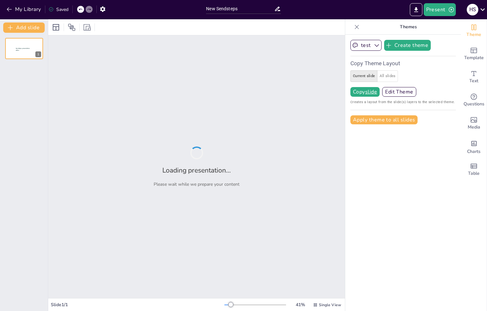
type input "New Sendsteps"
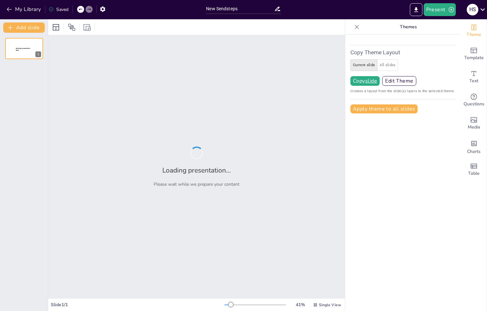
type input "New Sendsteps"
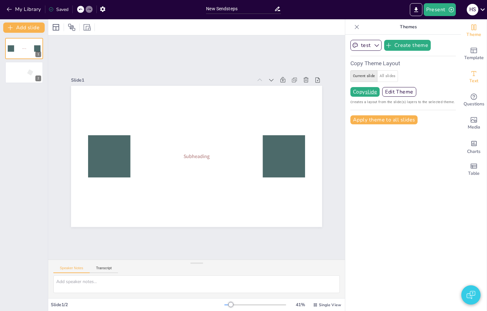
click at [462, 75] on div "Text" at bounding box center [474, 77] width 26 height 23
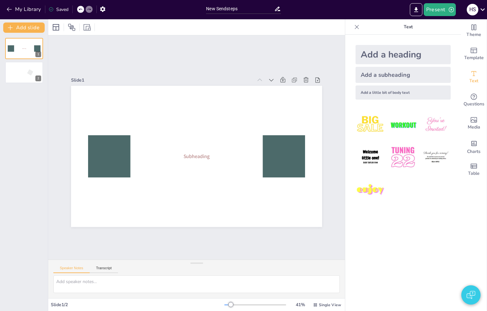
click at [426, 52] on div "Add a heading" at bounding box center [403, 54] width 95 height 19
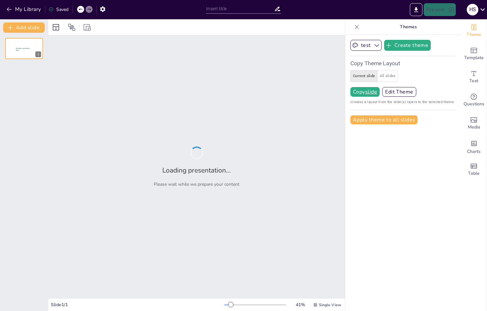
type input "New Sendsteps"
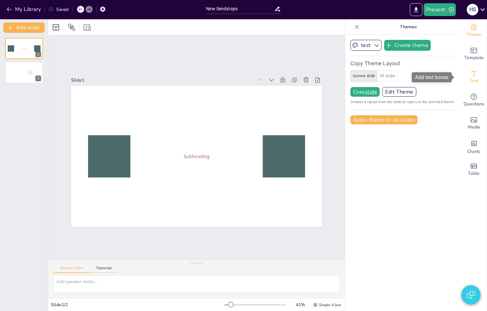
click at [475, 76] on div "Text" at bounding box center [474, 77] width 26 height 23
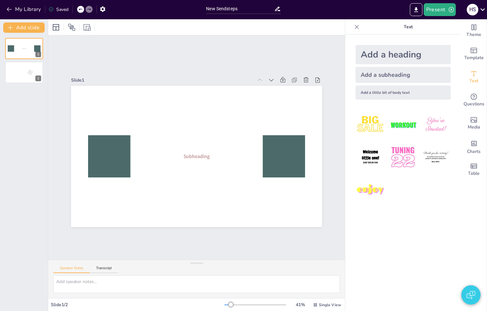
click at [385, 86] on div "Add a little bit of body text" at bounding box center [403, 93] width 95 height 14
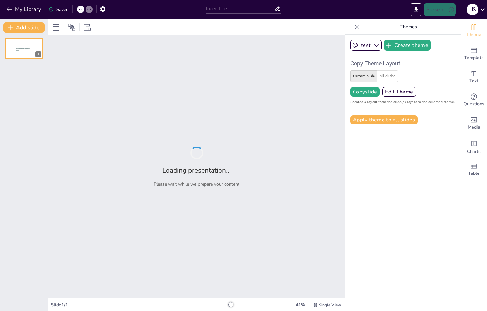
type input "New Sendsteps"
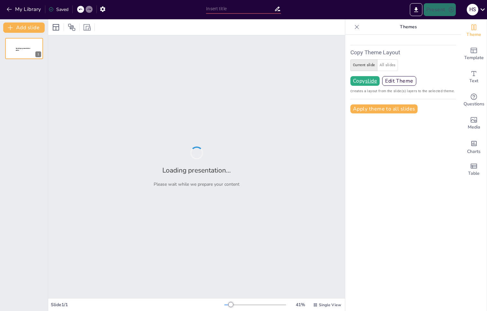
type input "New Sendsteps"
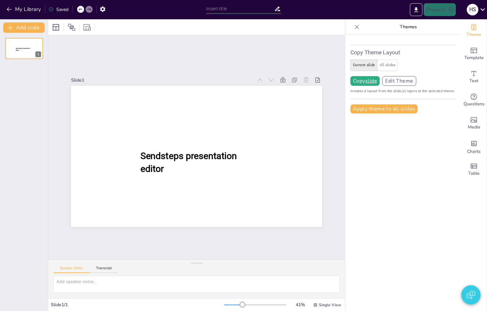
type input "New Sendsteps"
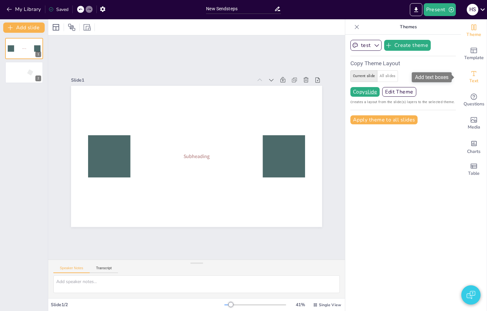
click at [476, 71] on div "Text" at bounding box center [474, 77] width 26 height 23
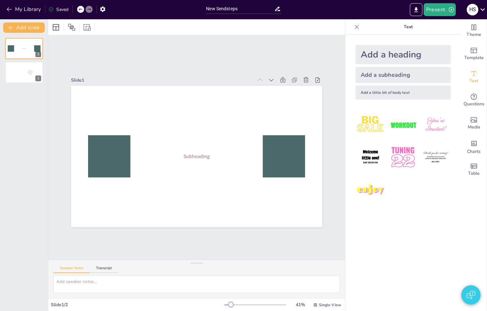
click at [392, 77] on div "Add a subheading" at bounding box center [403, 75] width 95 height 16
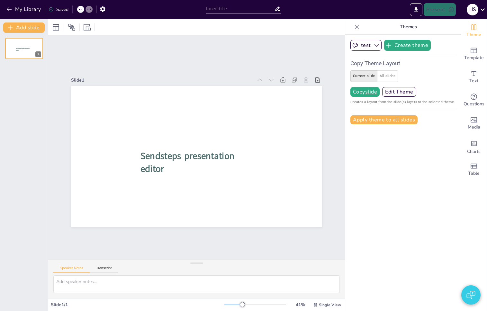
type input "New Sendsteps"
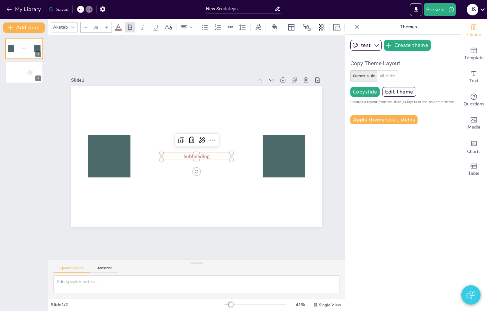
click at [197, 156] on span "Subheading" at bounding box center [197, 156] width 26 height 7
click at [25, 27] on button "Add slide" at bounding box center [23, 28] width 41 height 10
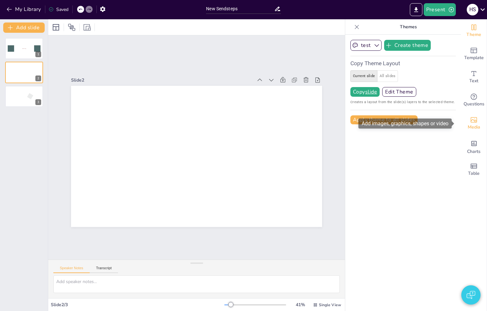
click at [473, 125] on span "Media" at bounding box center [474, 127] width 13 height 7
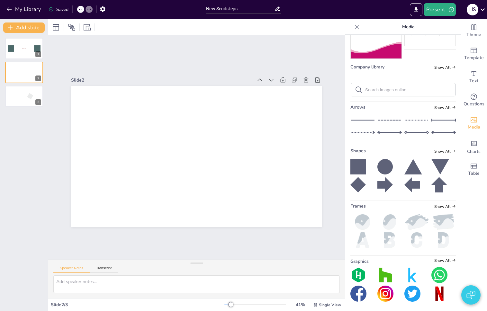
scroll to position [167, 0]
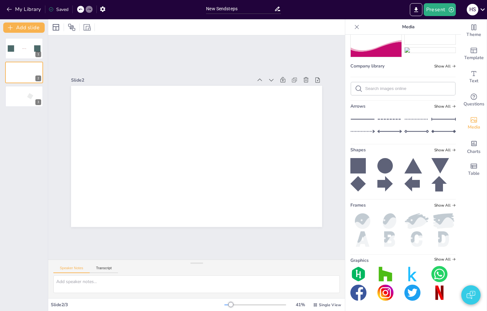
click at [357, 166] on icon at bounding box center [358, 165] width 15 height 15
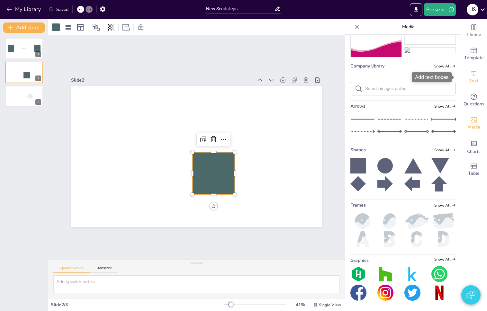
click at [472, 73] on icon "Add text boxes" at bounding box center [474, 74] width 8 height 8
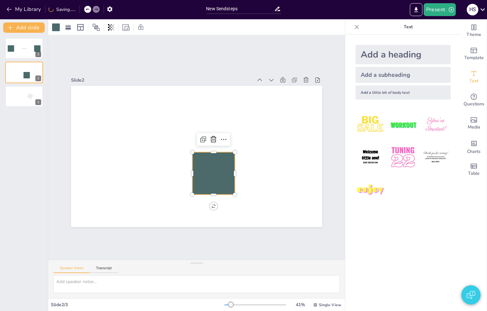
click at [413, 60] on div "Add a heading" at bounding box center [403, 54] width 95 height 19
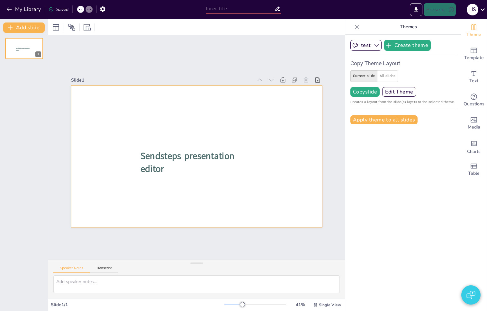
type input "New Sendsteps"
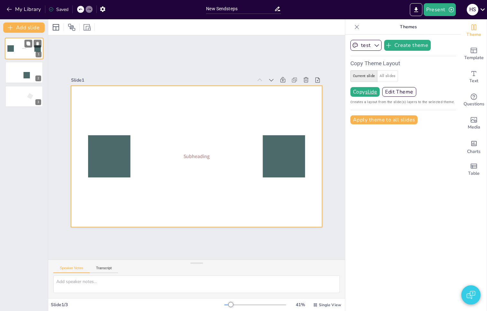
click at [9, 54] on div at bounding box center [24, 49] width 39 height 22
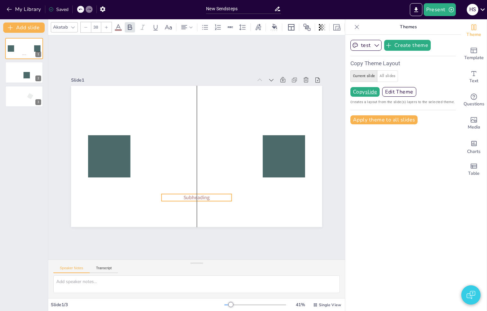
drag, startPoint x: 199, startPoint y: 155, endPoint x: 200, endPoint y: 196, distance: 41.2
click at [200, 196] on span "Subheading" at bounding box center [197, 197] width 26 height 7
click at [202, 198] on span "Subheading" at bounding box center [197, 200] width 26 height 7
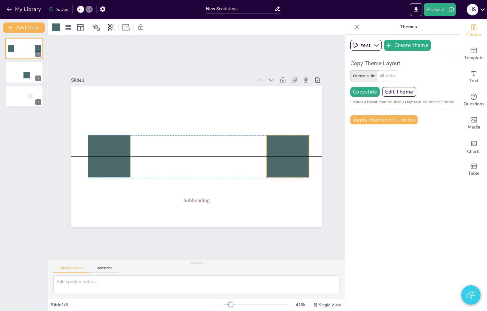
drag, startPoint x: 282, startPoint y: 161, endPoint x: 286, endPoint y: 160, distance: 4.0
click at [286, 160] on div at bounding box center [288, 156] width 42 height 42
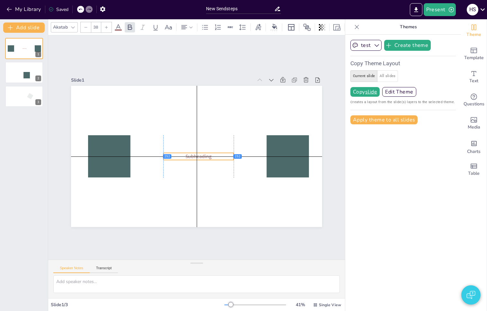
drag, startPoint x: 191, startPoint y: 198, endPoint x: 194, endPoint y: 154, distance: 44.8
click at [194, 154] on span "Subheading" at bounding box center [199, 156] width 26 height 7
click at [126, 62] on div "Slide 1 Subheading Slide 2 Slide 3" at bounding box center [196, 147] width 297 height 225
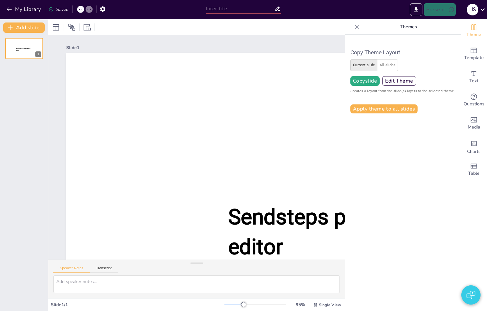
type input "New Sendsteps"
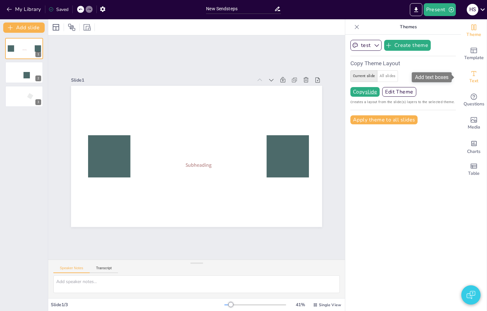
click at [463, 74] on div "Text" at bounding box center [474, 77] width 26 height 23
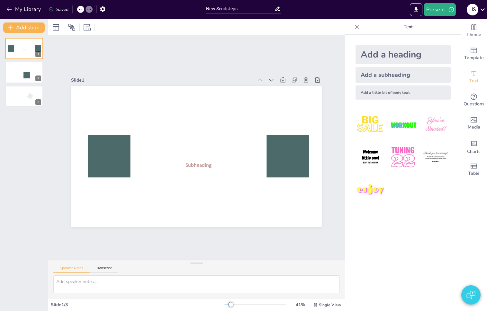
click at [409, 71] on div "Add a subheading" at bounding box center [403, 75] width 95 height 16
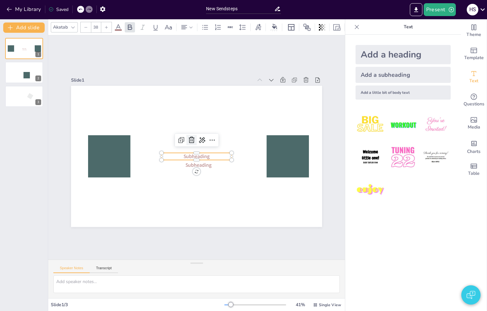
click at [188, 136] on icon at bounding box center [192, 140] width 8 height 8
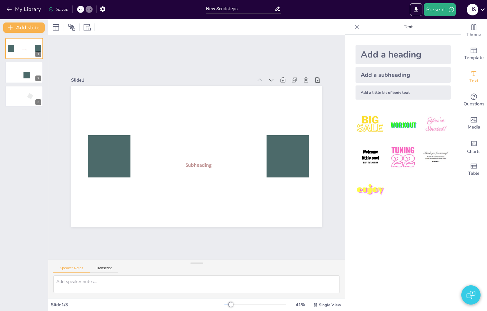
click at [379, 56] on div "Add a heading" at bounding box center [403, 54] width 95 height 19
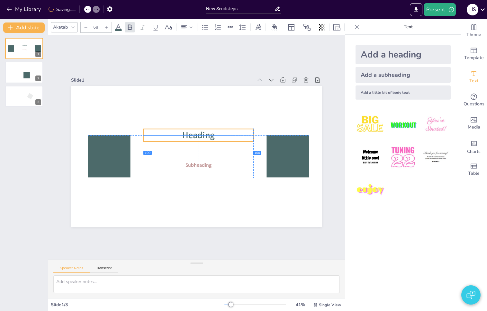
drag, startPoint x: 215, startPoint y: 159, endPoint x: 216, endPoint y: 137, distance: 21.9
click at [216, 137] on p "Heading" at bounding box center [199, 135] width 110 height 13
click at [410, 96] on div "Add a little bit of body text" at bounding box center [403, 93] width 95 height 14
type input "26"
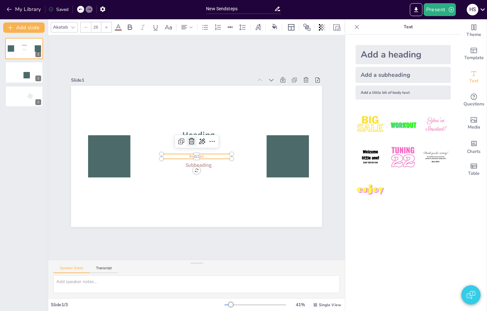
click at [188, 138] on icon at bounding box center [192, 142] width 8 height 8
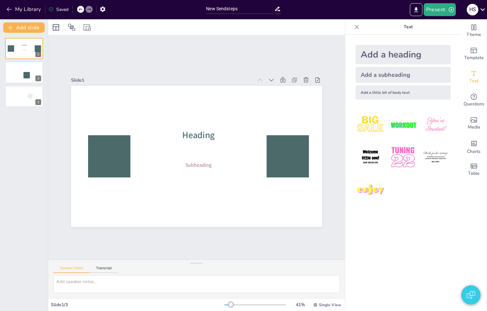
click at [399, 124] on img at bounding box center [403, 125] width 30 height 30
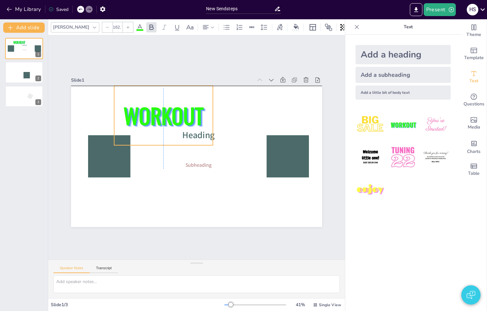
drag, startPoint x: 186, startPoint y: 156, endPoint x: 177, endPoint y: 116, distance: 41.0
click at [177, 116] on span "WORKOUT" at bounding box center [164, 116] width 80 height 32
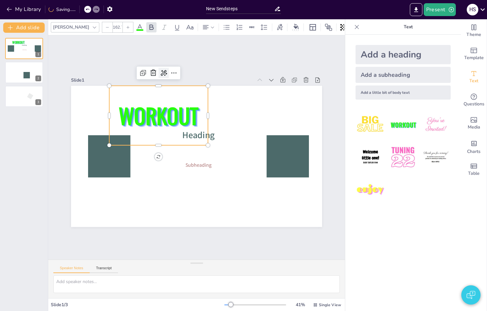
click at [160, 72] on icon at bounding box center [164, 73] width 8 height 8
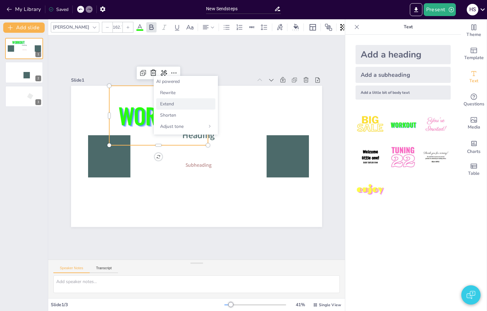
click at [177, 99] on div "Extend" at bounding box center [185, 103] width 59 height 11
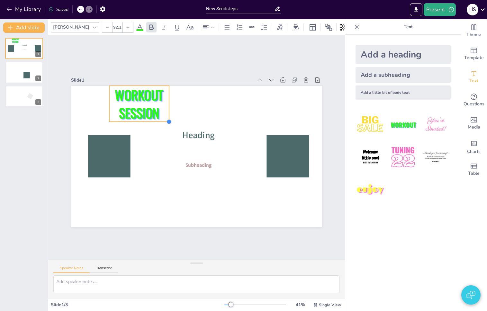
type input "90.5"
drag, startPoint x: 205, startPoint y: 143, endPoint x: 161, endPoint y: 109, distance: 55.3
click at [161, 109] on div "Subheading Heading WORKOUT SESSION" at bounding box center [196, 156] width 251 height 141
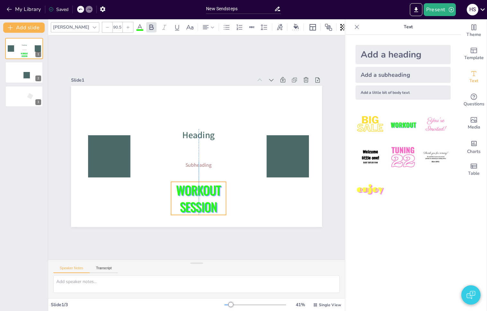
drag, startPoint x: 112, startPoint y: 99, endPoint x: 173, endPoint y: 195, distance: 114.1
click at [176, 195] on span "WORKOUT SESSION" at bounding box center [198, 199] width 44 height 34
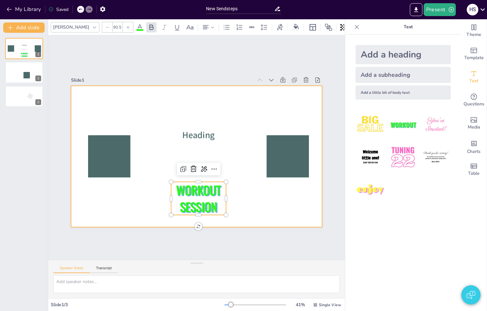
click at [195, 145] on div at bounding box center [196, 156] width 251 height 141
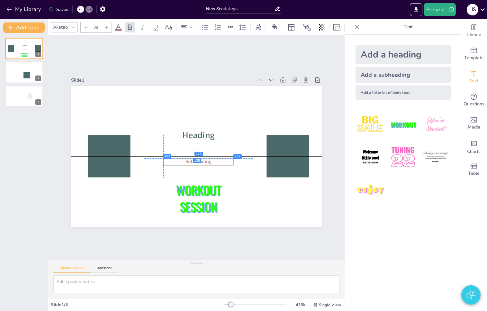
drag, startPoint x: 194, startPoint y: 164, endPoint x: 192, endPoint y: 161, distance: 3.6
click at [192, 161] on span "Subheading" at bounding box center [199, 162] width 26 height 7
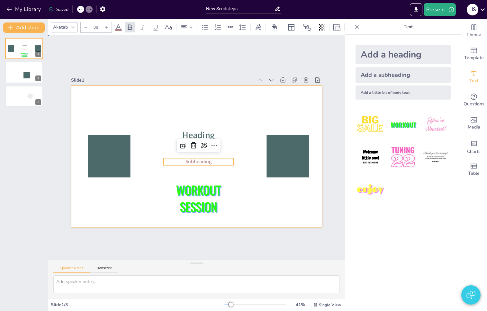
click at [255, 206] on div at bounding box center [196, 156] width 251 height 141
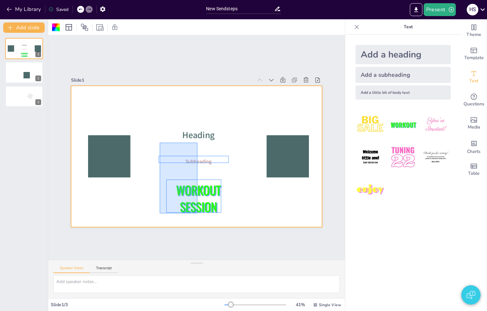
drag, startPoint x: 164, startPoint y: 207, endPoint x: 208, endPoint y: 127, distance: 91.8
click at [208, 86] on div "Subheading Heading WORKOUT SESSION" at bounding box center [196, 86] width 251 height 0
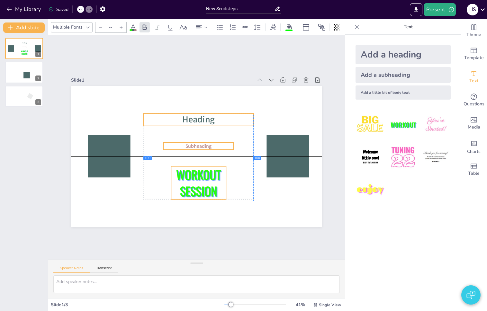
drag, startPoint x: 199, startPoint y: 188, endPoint x: 201, endPoint y: 177, distance: 11.1
click at [201, 177] on span "WORKOUT SESSION" at bounding box center [198, 183] width 44 height 34
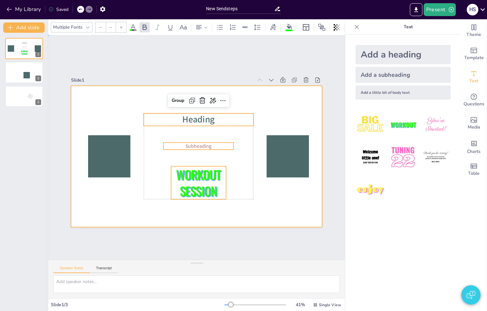
click at [263, 192] on div at bounding box center [196, 156] width 251 height 141
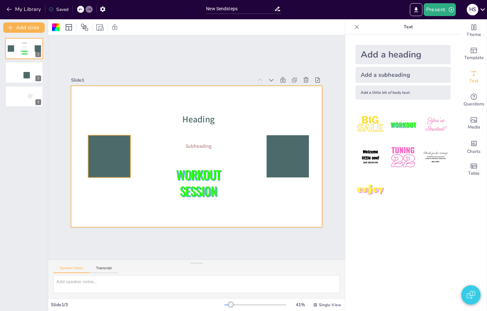
click at [120, 151] on div at bounding box center [109, 156] width 42 height 42
click at [153, 208] on div at bounding box center [196, 156] width 251 height 141
click at [140, 210] on div at bounding box center [196, 156] width 251 height 141
click at [106, 160] on div at bounding box center [107, 156] width 42 height 42
click at [124, 204] on div at bounding box center [196, 156] width 251 height 141
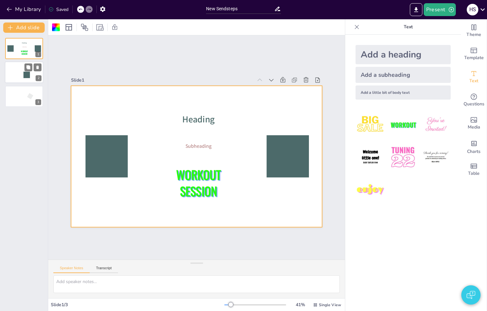
click at [22, 77] on div at bounding box center [24, 73] width 39 height 22
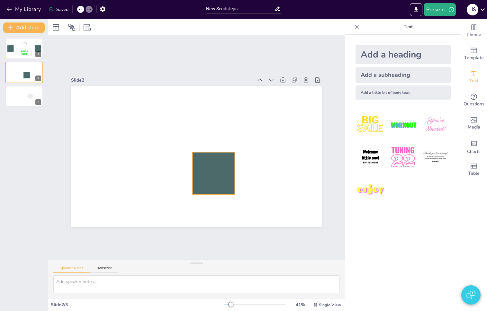
click at [226, 179] on div at bounding box center [213, 173] width 42 height 42
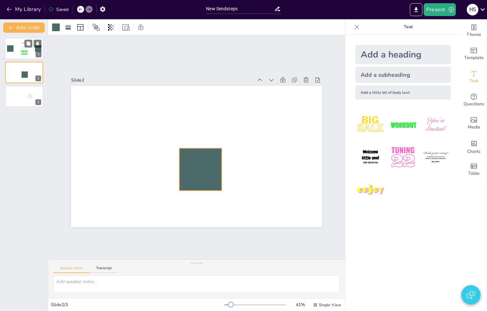
click at [28, 58] on div at bounding box center [24, 49] width 39 height 22
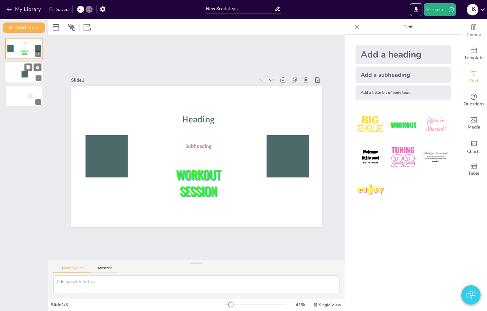
click at [15, 75] on div at bounding box center [24, 73] width 39 height 22
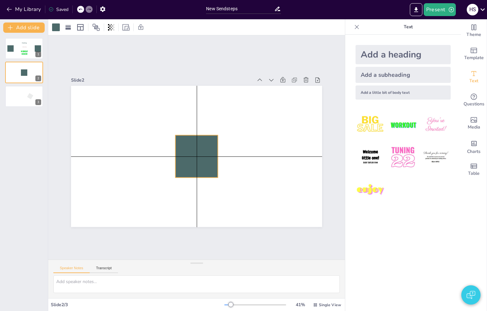
drag, startPoint x: 207, startPoint y: 179, endPoint x: 208, endPoint y: 169, distance: 10.3
click at [208, 169] on div at bounding box center [197, 156] width 42 height 42
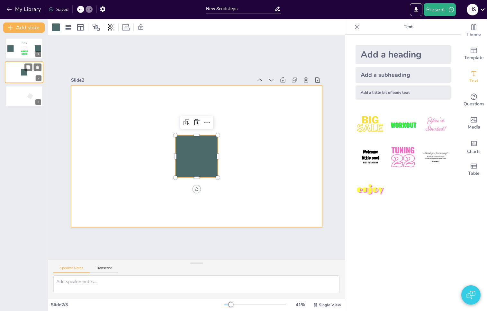
click at [16, 79] on div at bounding box center [24, 73] width 39 height 22
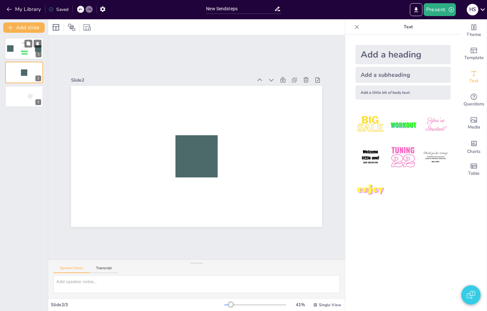
click at [23, 51] on span "WORKOUT SESSION" at bounding box center [24, 52] width 7 height 5
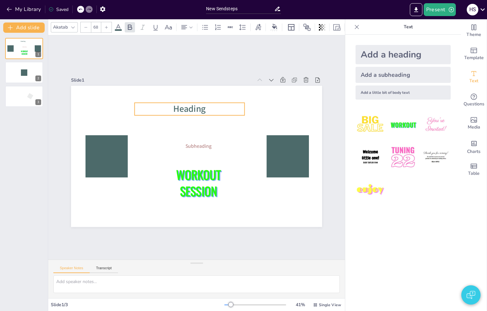
drag, startPoint x: 185, startPoint y: 117, endPoint x: 176, endPoint y: 107, distance: 13.5
click at [176, 107] on span "Heading" at bounding box center [189, 109] width 32 height 12
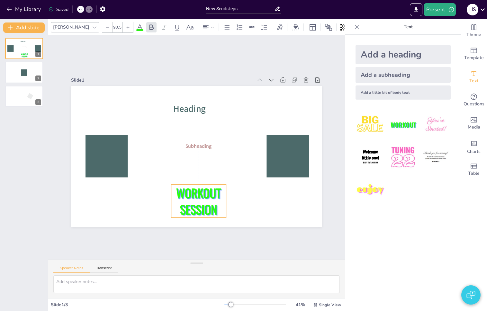
drag, startPoint x: 195, startPoint y: 188, endPoint x: 195, endPoint y: 209, distance: 20.9
click at [195, 209] on span "WORKOUT SESSION" at bounding box center [198, 201] width 44 height 34
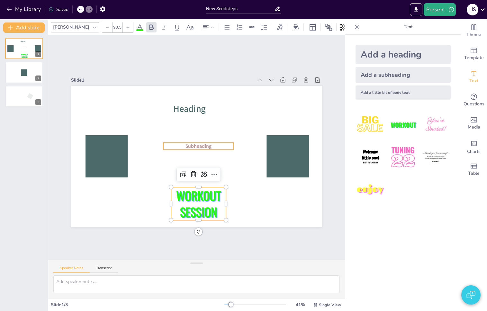
type input "38"
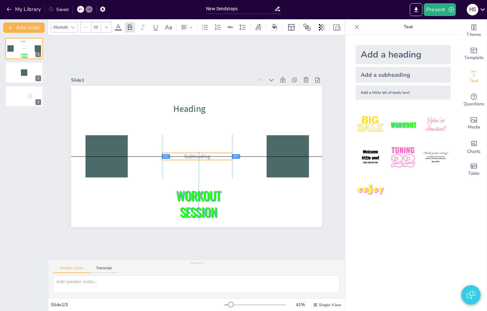
drag, startPoint x: 195, startPoint y: 145, endPoint x: 193, endPoint y: 154, distance: 9.2
click at [193, 154] on span "Subheading" at bounding box center [197, 156] width 26 height 7
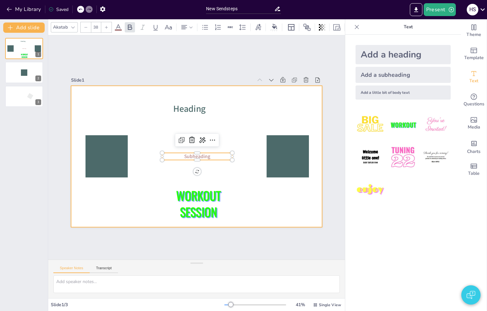
click at [153, 208] on div at bounding box center [196, 156] width 251 height 141
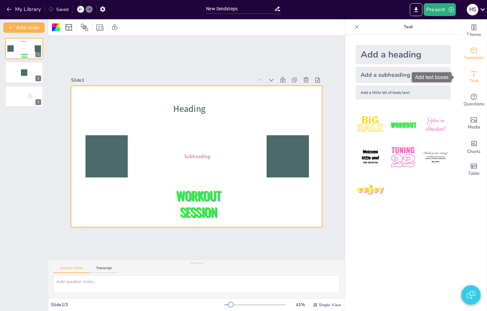
click at [474, 54] on span "Template" at bounding box center [474, 57] width 20 height 7
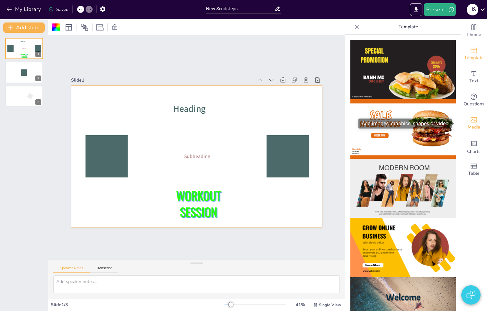
click at [470, 121] on icon "Add images, graphics, shapes or video" at bounding box center [474, 120] width 8 height 8
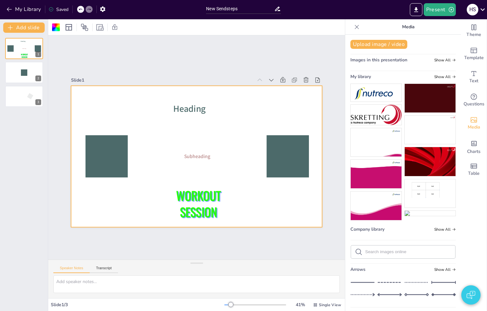
click at [382, 254] on input "text" at bounding box center [408, 252] width 86 height 5
type input "tree"
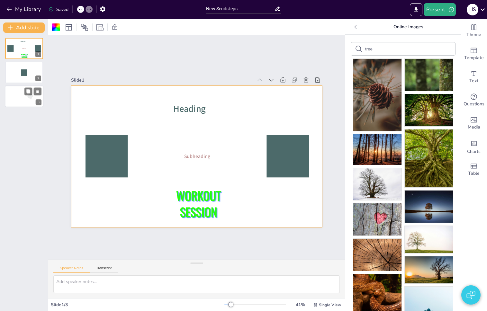
click at [23, 96] on div at bounding box center [24, 97] width 39 height 22
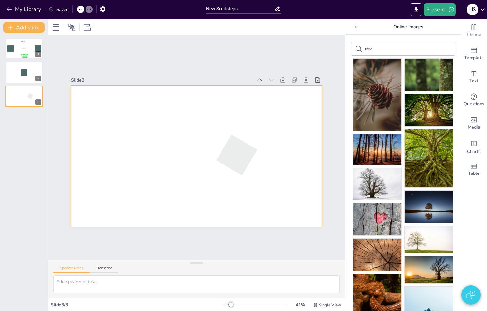
click at [217, 154] on div at bounding box center [237, 155] width 52 height 52
click at [229, 144] on div at bounding box center [237, 155] width 52 height 52
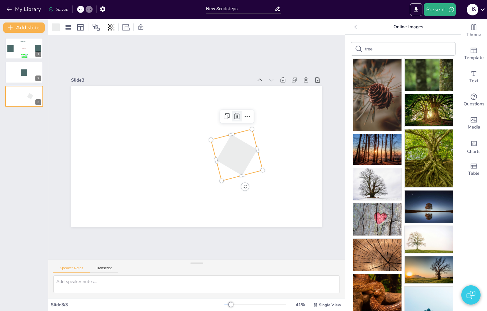
click at [233, 113] on icon at bounding box center [237, 117] width 8 height 8
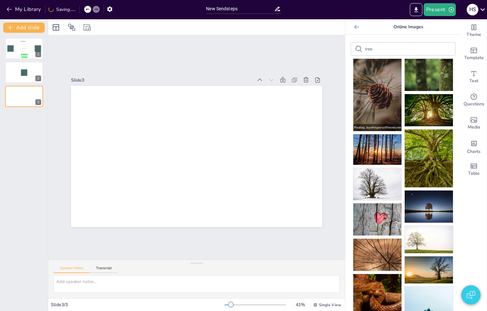
click at [368, 101] on img at bounding box center [377, 95] width 48 height 72
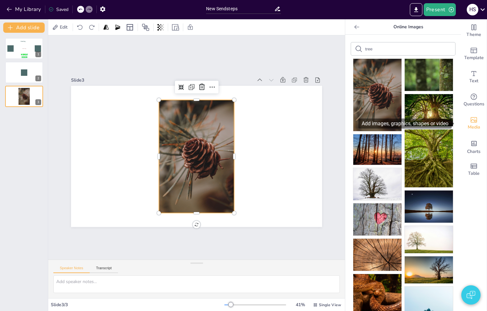
click at [468, 124] on span "Media" at bounding box center [474, 127] width 13 height 7
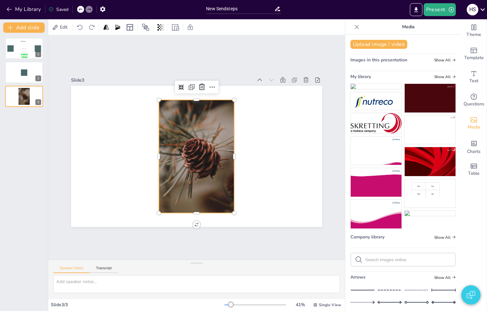
click at [261, 136] on div at bounding box center [196, 156] width 251 height 141
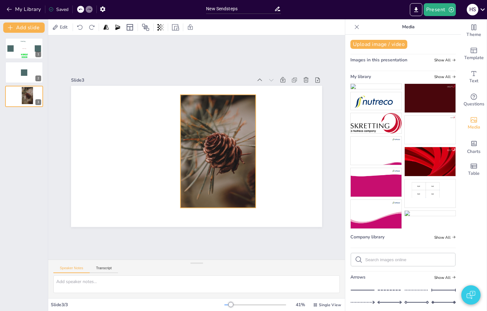
click at [220, 154] on div at bounding box center [217, 151] width 75 height 113
click at [219, 80] on icon at bounding box center [223, 82] width 8 height 8
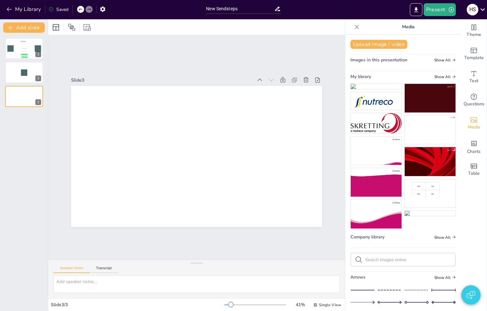
click at [358, 89] on img at bounding box center [376, 86] width 51 height 5
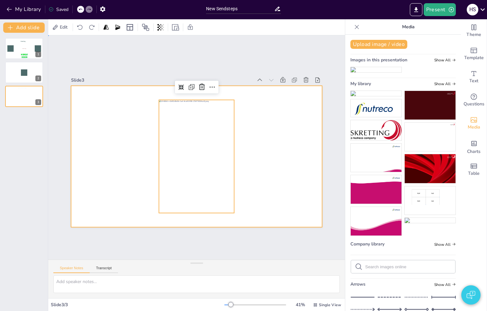
click at [258, 166] on div at bounding box center [196, 156] width 251 height 141
click at [206, 142] on div at bounding box center [196, 156] width 75 height 113
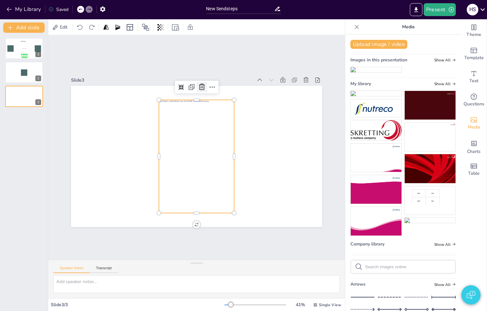
click at [197, 88] on div at bounding box center [202, 87] width 10 height 10
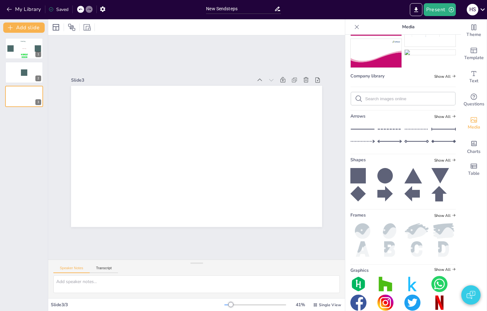
scroll to position [280, 0]
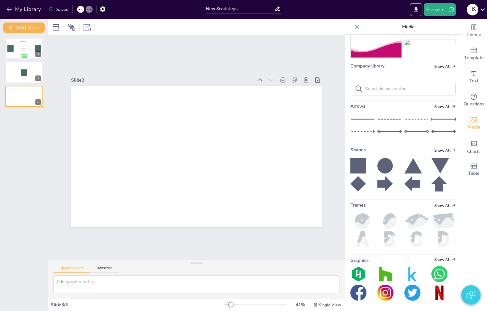
click at [388, 87] on input "text" at bounding box center [408, 89] width 86 height 5
type input "tree"
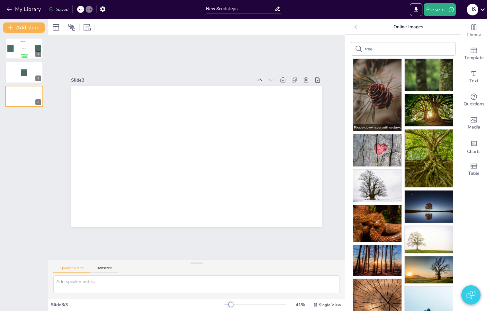
click at [365, 101] on img at bounding box center [377, 95] width 48 height 72
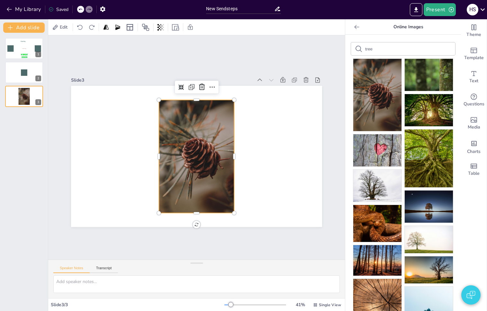
click at [354, 29] on icon at bounding box center [357, 27] width 6 height 6
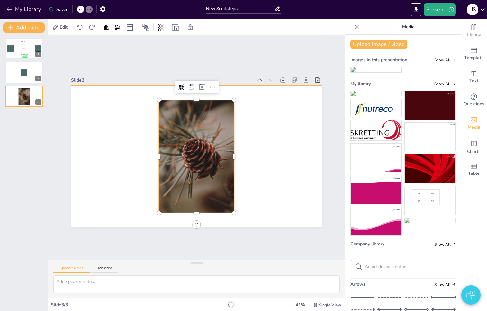
click at [272, 164] on div at bounding box center [196, 156] width 251 height 141
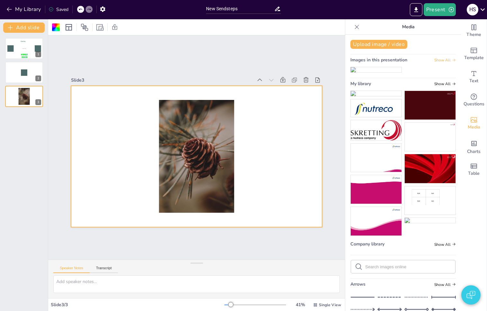
click at [435, 61] on span "Show All" at bounding box center [446, 60] width 22 height 5
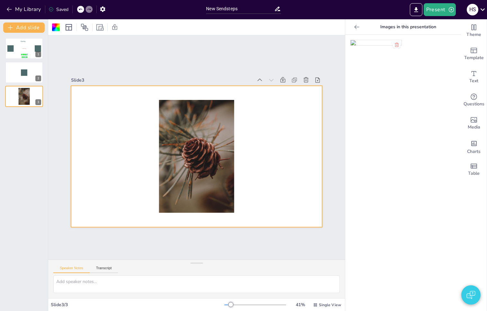
click at [394, 45] on icon at bounding box center [396, 44] width 5 height 5
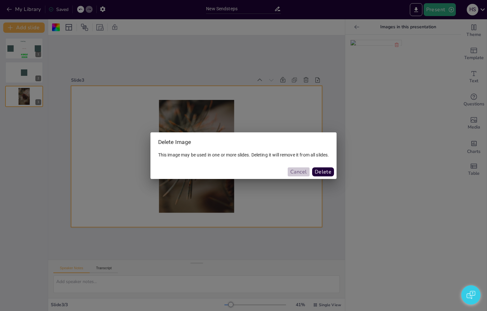
click at [298, 172] on button "Cancel" at bounding box center [299, 172] width 22 height 9
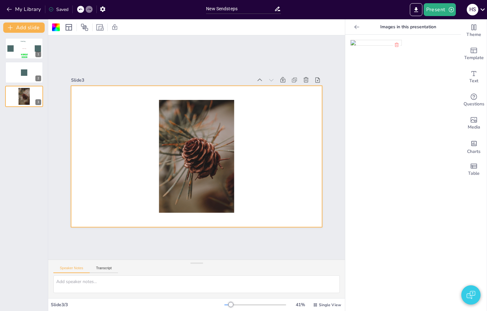
click at [354, 28] on icon at bounding box center [356, 27] width 5 height 4
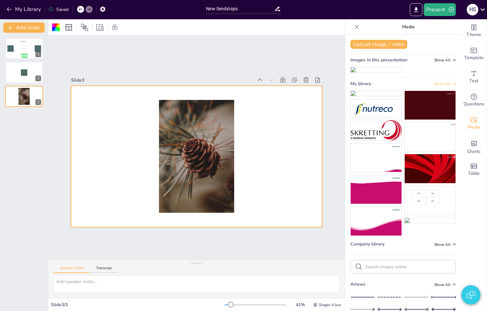
click at [437, 86] on span "Show All" at bounding box center [446, 84] width 22 height 5
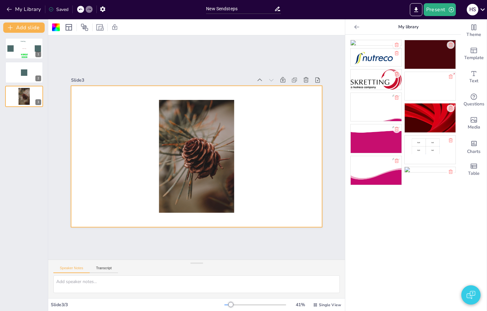
click at [395, 45] on div at bounding box center [397, 45] width 8 height 8
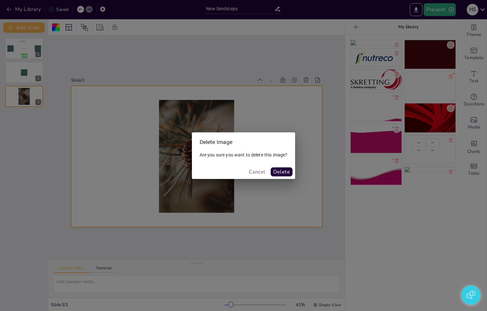
click at [261, 174] on button "Cancel" at bounding box center [257, 172] width 22 height 9
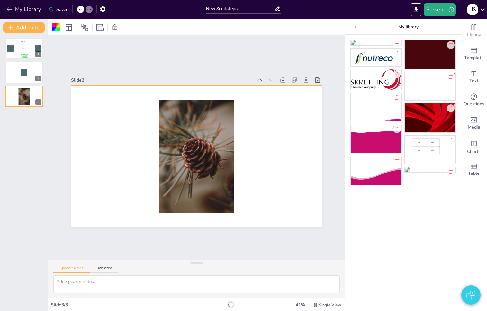
click at [354, 28] on icon at bounding box center [357, 27] width 6 height 6
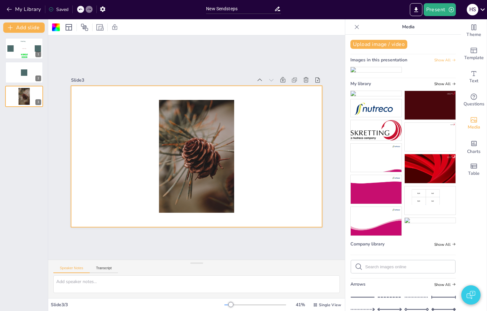
click at [440, 61] on span "Show All" at bounding box center [446, 60] width 22 height 5
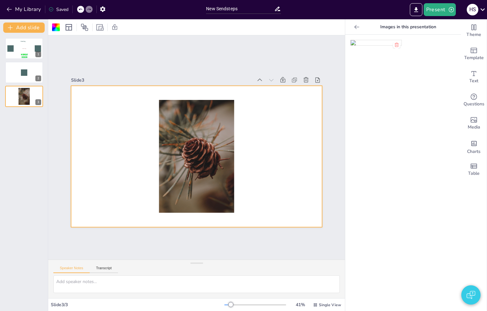
click at [394, 45] on icon at bounding box center [396, 44] width 5 height 5
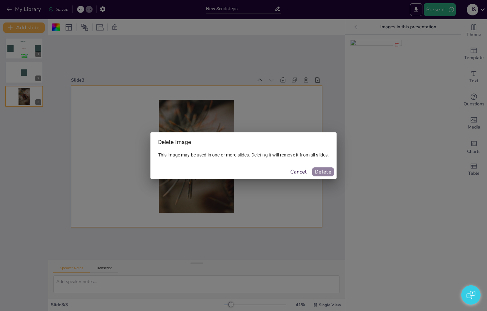
click at [325, 171] on button "Delete" at bounding box center [323, 172] width 22 height 9
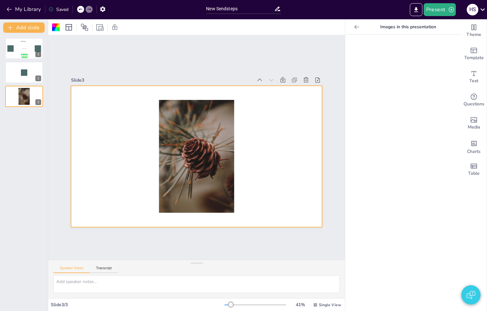
click at [258, 158] on div at bounding box center [196, 156] width 251 height 141
click at [183, 157] on div at bounding box center [196, 156] width 75 height 113
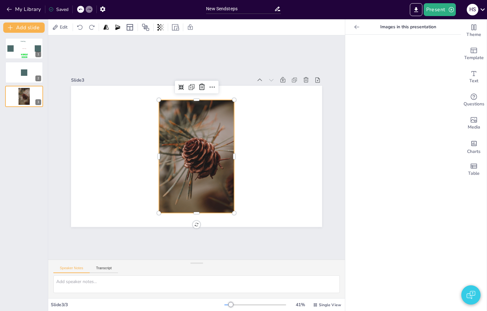
click at [360, 161] on div at bounding box center [403, 173] width 116 height 277
click at [356, 29] on div at bounding box center [357, 27] width 10 height 10
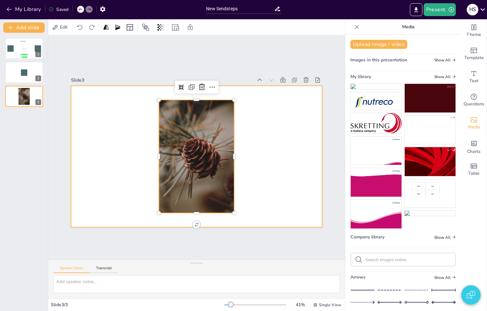
click at [300, 133] on div at bounding box center [196, 156] width 251 height 141
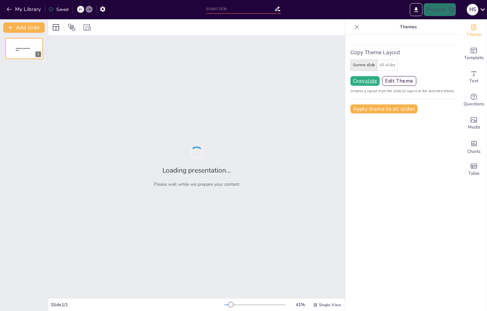
type input "New Sendsteps"
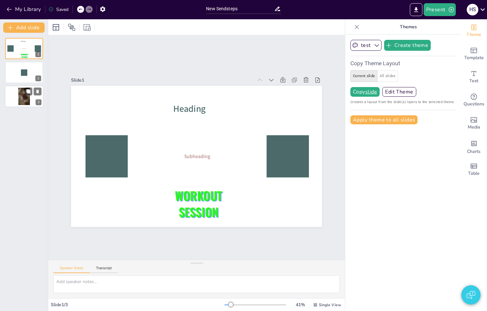
click at [14, 101] on div at bounding box center [24, 97] width 39 height 22
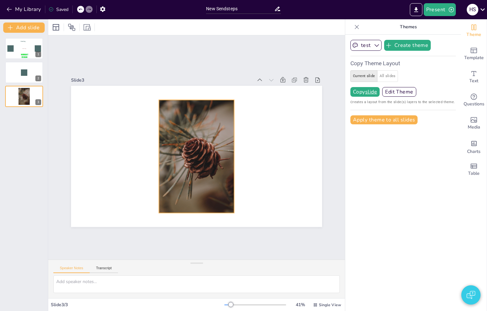
click at [214, 121] on div at bounding box center [194, 139] width 106 height 131
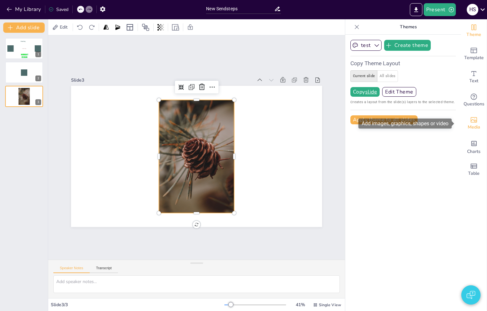
click at [470, 123] on icon "Add images, graphics, shapes or video" at bounding box center [474, 120] width 8 height 8
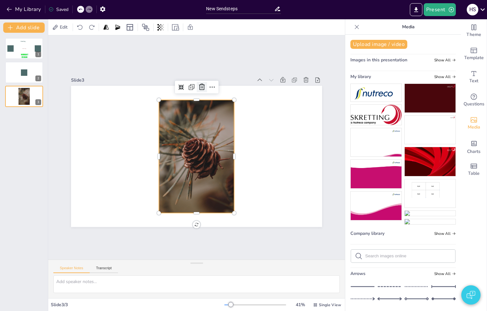
click at [198, 84] on icon at bounding box center [202, 87] width 8 height 8
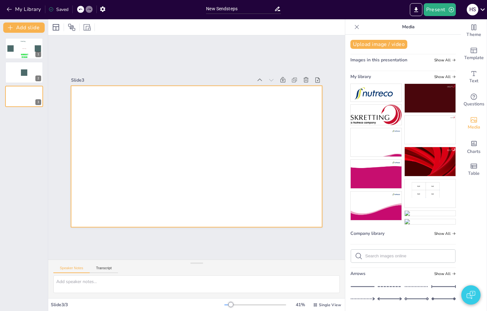
click at [263, 135] on div at bounding box center [196, 156] width 251 height 141
click at [426, 225] on img at bounding box center [430, 221] width 51 height 5
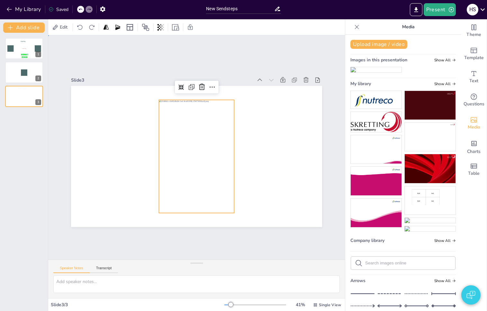
click at [320, 177] on div "Slide 1 Subheading Heading WORKOUT SESSION Slide 2 Slide 3" at bounding box center [196, 147] width 287 height 159
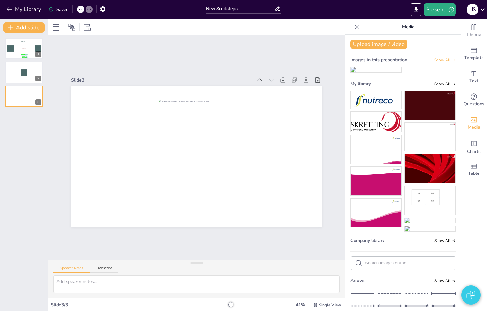
click at [441, 61] on span "Show All" at bounding box center [446, 60] width 22 height 5
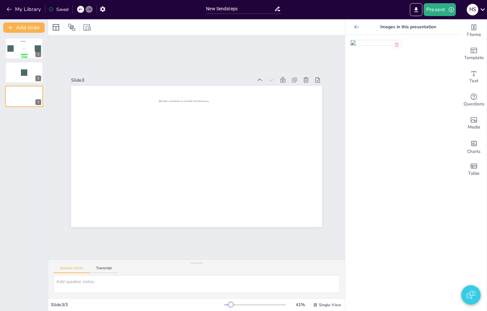
click at [395, 44] on icon at bounding box center [397, 45] width 4 height 4
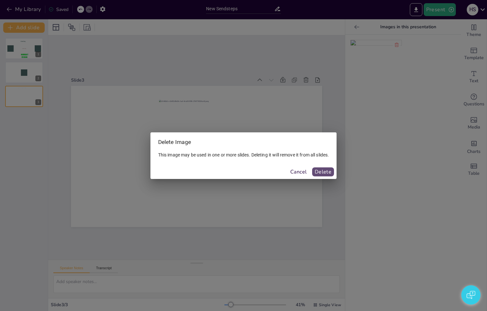
click at [327, 174] on button "Delete" at bounding box center [323, 172] width 22 height 9
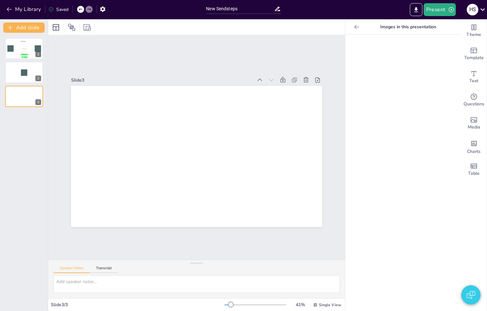
click at [354, 27] on icon at bounding box center [356, 27] width 5 height 4
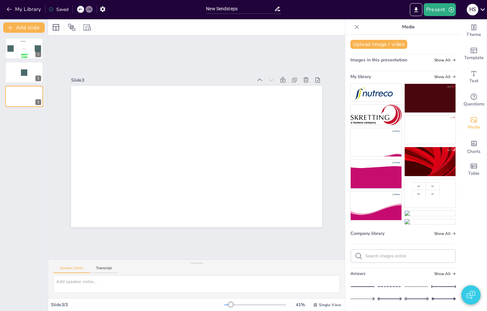
click at [419, 225] on img at bounding box center [430, 221] width 51 height 5
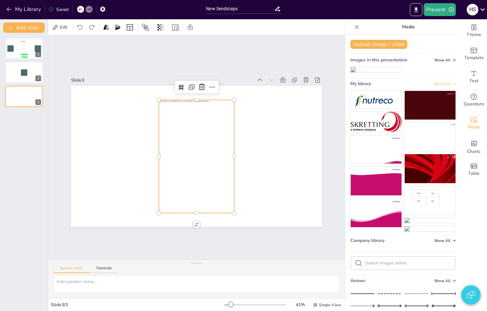
click at [438, 86] on span "Show All" at bounding box center [446, 84] width 22 height 5
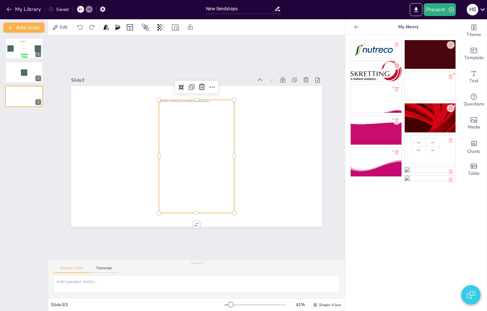
click at [449, 177] on div at bounding box center [451, 181] width 8 height 8
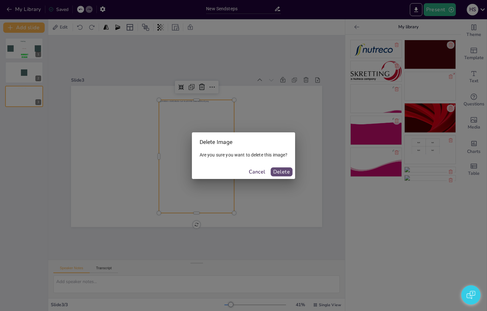
click at [280, 174] on button "Delete" at bounding box center [282, 172] width 22 height 9
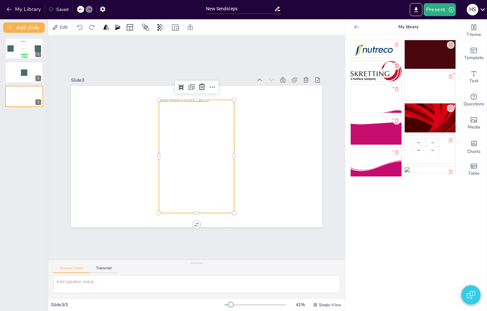
click at [354, 28] on icon at bounding box center [357, 27] width 6 height 6
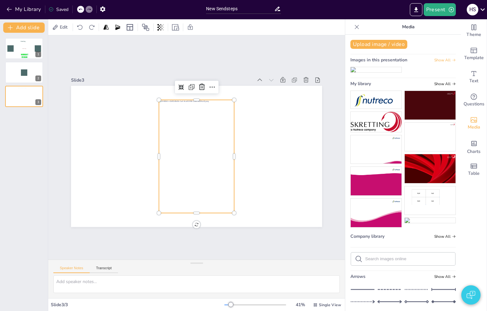
click at [441, 59] on span "Show All" at bounding box center [446, 60] width 22 height 5
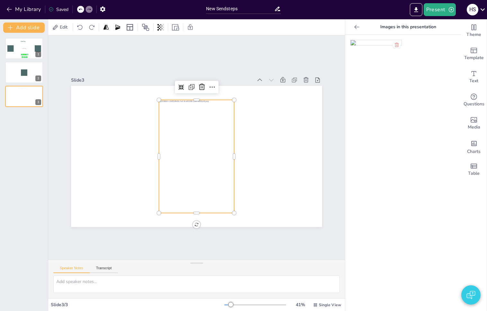
click at [394, 44] on icon at bounding box center [396, 44] width 5 height 5
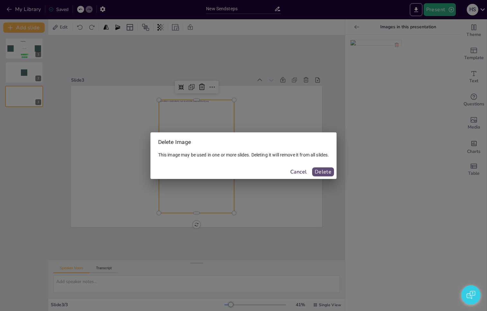
click at [320, 171] on button "Delete" at bounding box center [323, 172] width 22 height 9
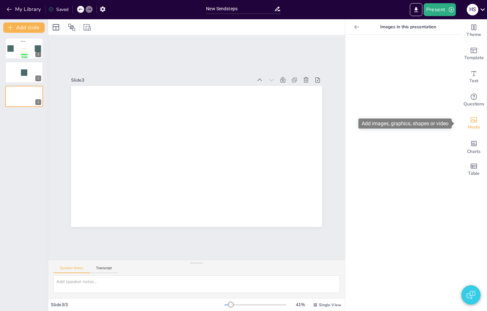
click at [470, 116] on icon "Add images, graphics, shapes or video" at bounding box center [474, 120] width 8 height 8
